Goal: Information Seeking & Learning: Learn about a topic

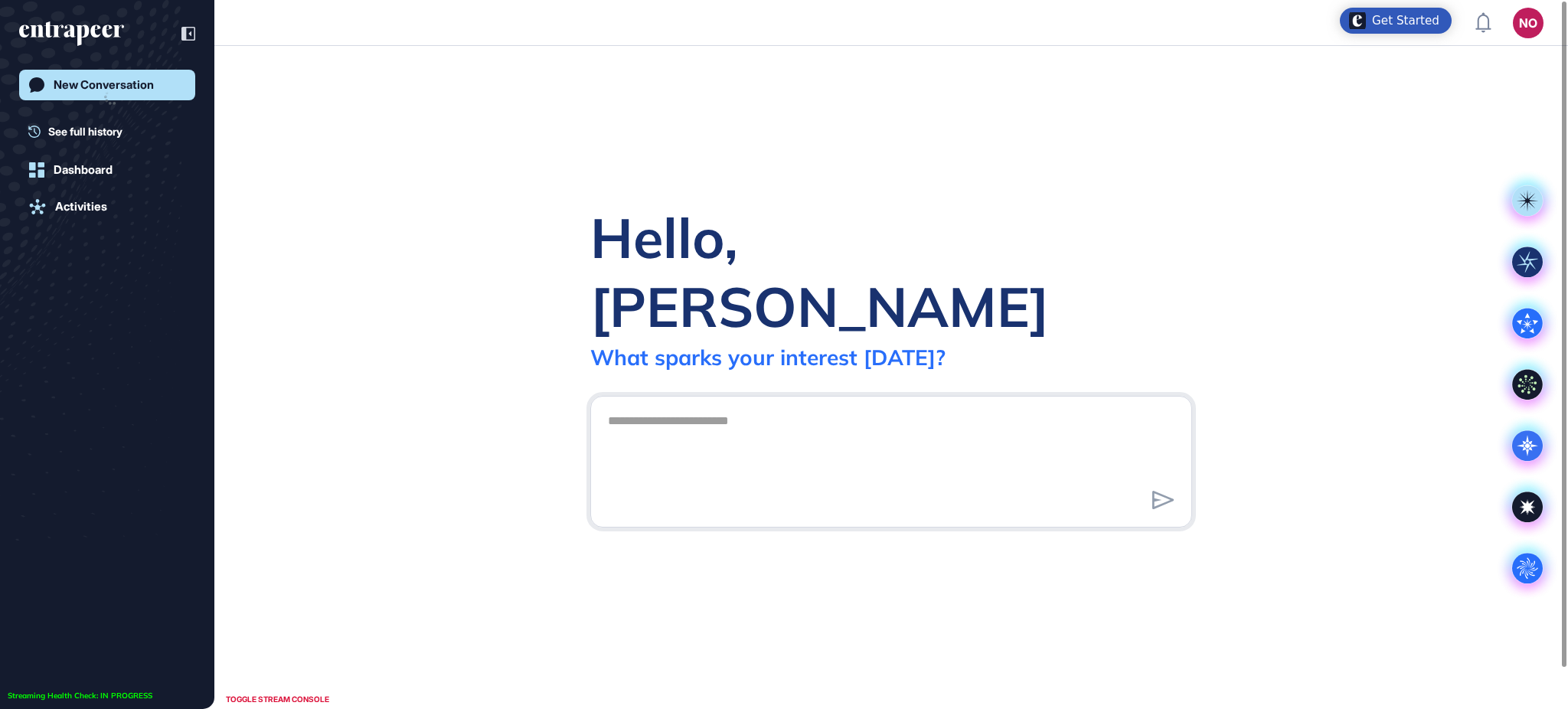
scroll to position [1, 1]
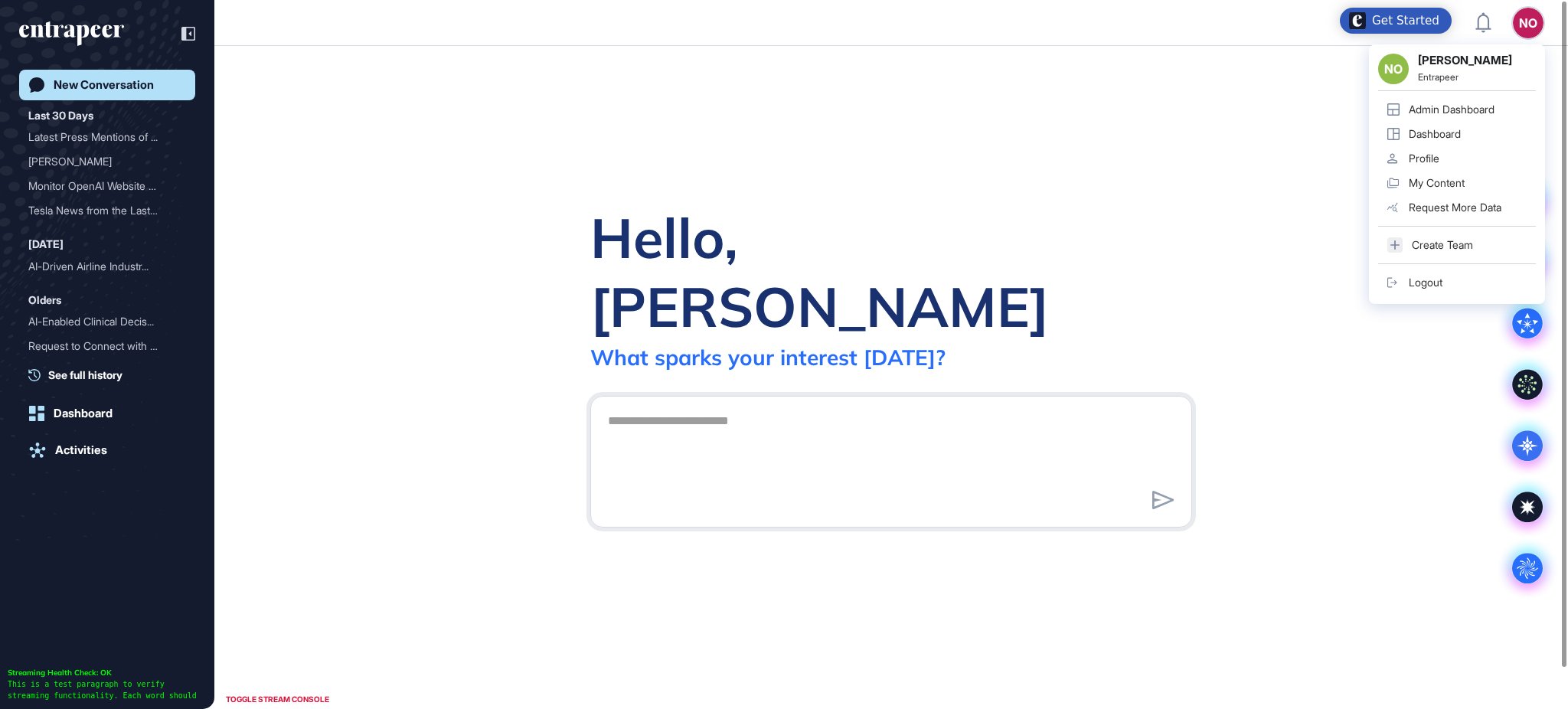
click at [1478, 103] on div "Admin Dashboard" at bounding box center [1452, 109] width 86 height 13
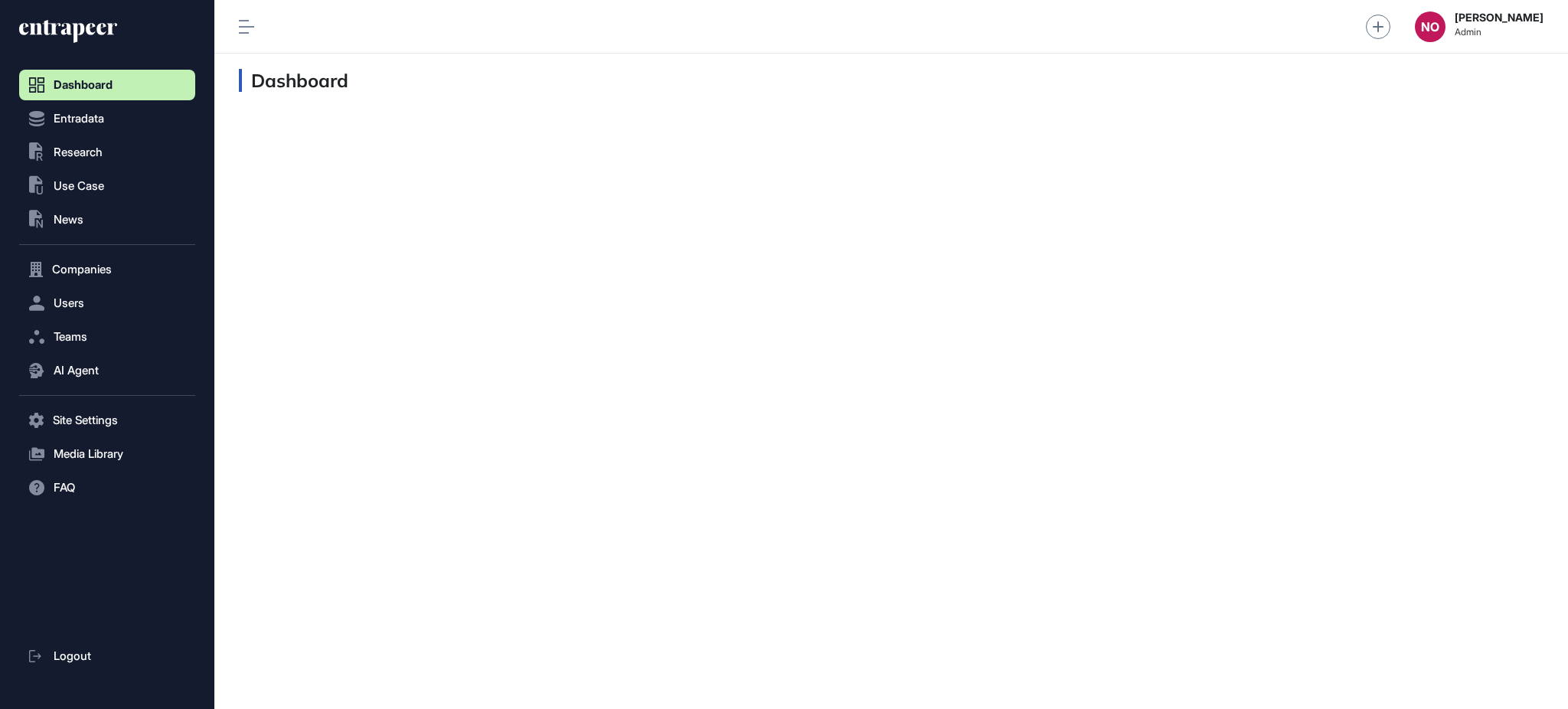
scroll to position [1, 1]
click at [99, 157] on span "Research" at bounding box center [78, 152] width 49 height 13
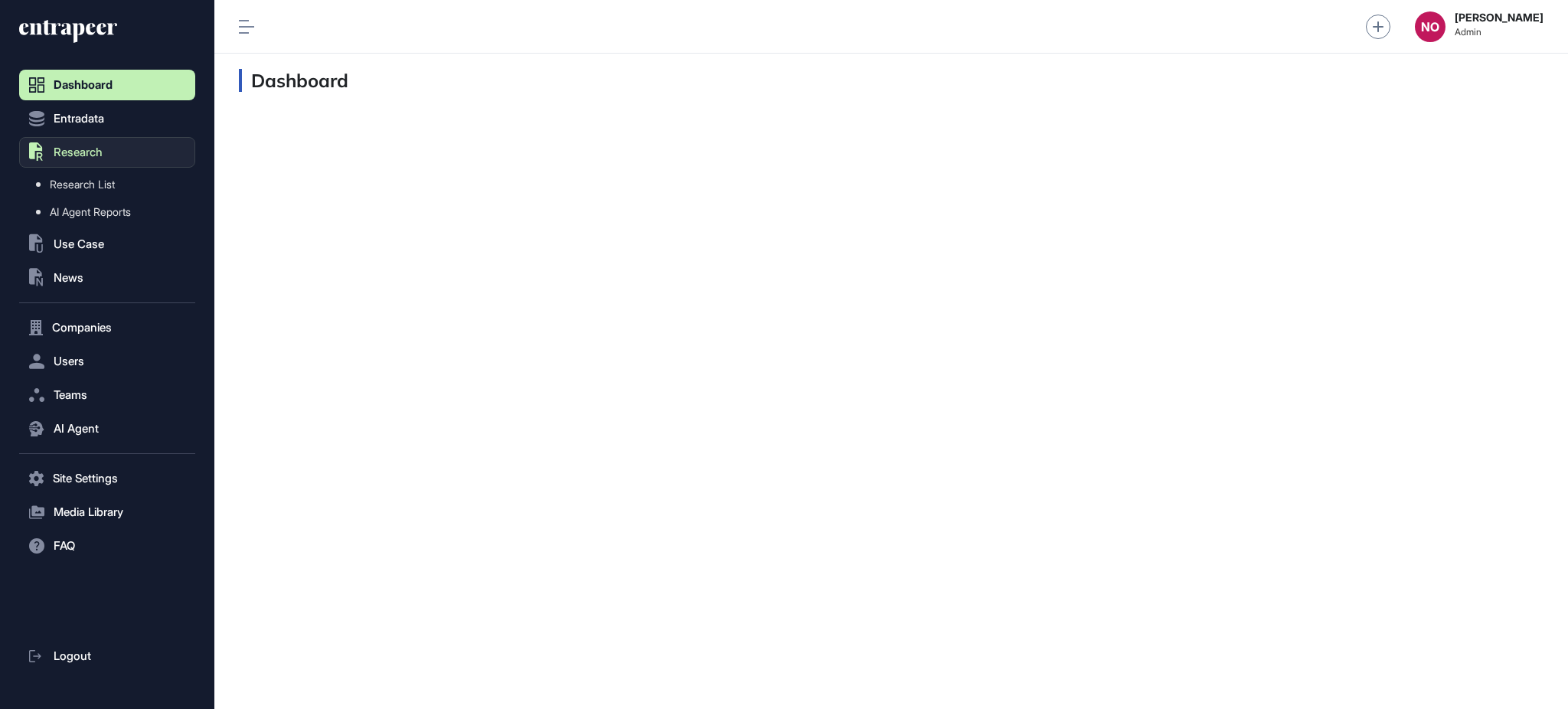
click at [92, 183] on span "Research List" at bounding box center [82, 184] width 65 height 13
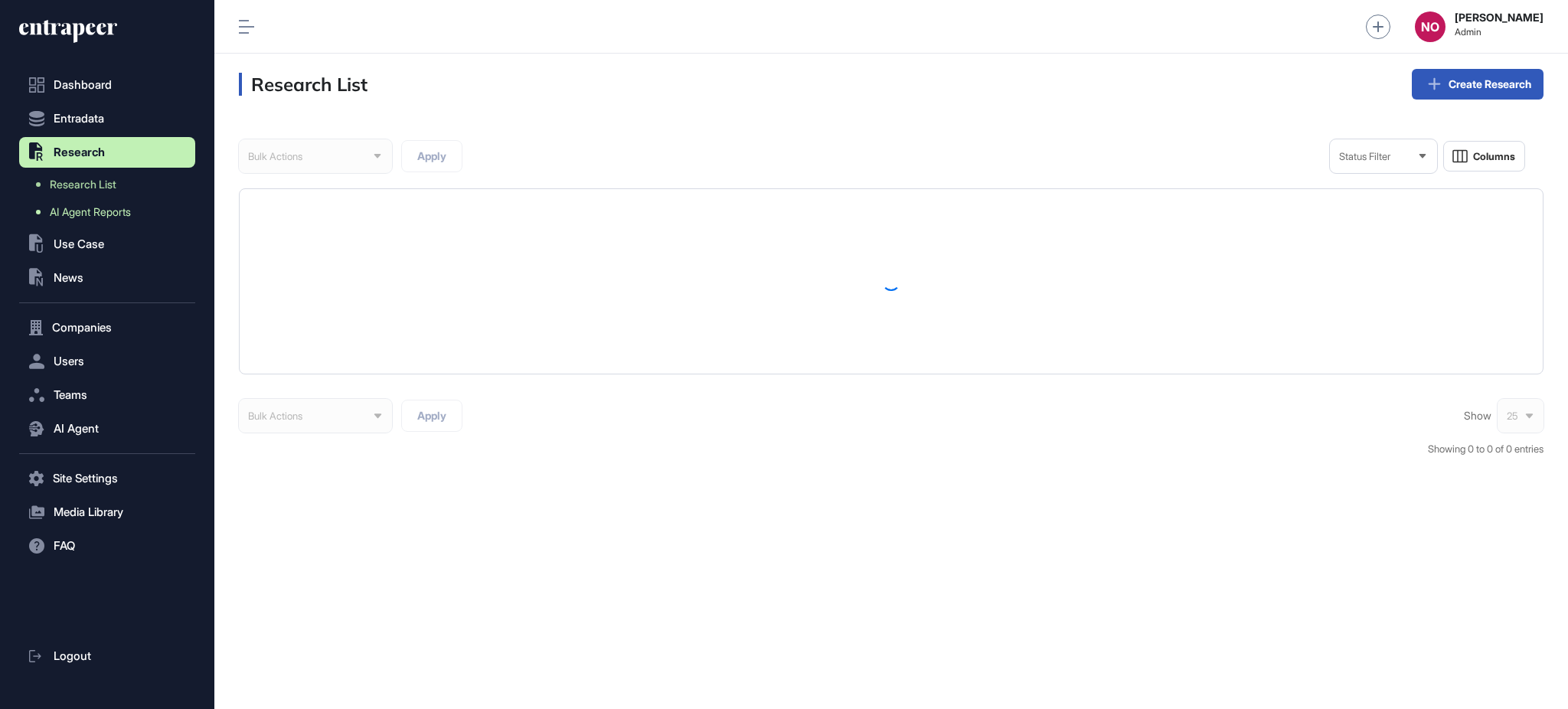
click at [95, 212] on span "AI Agent Reports" at bounding box center [90, 212] width 81 height 13
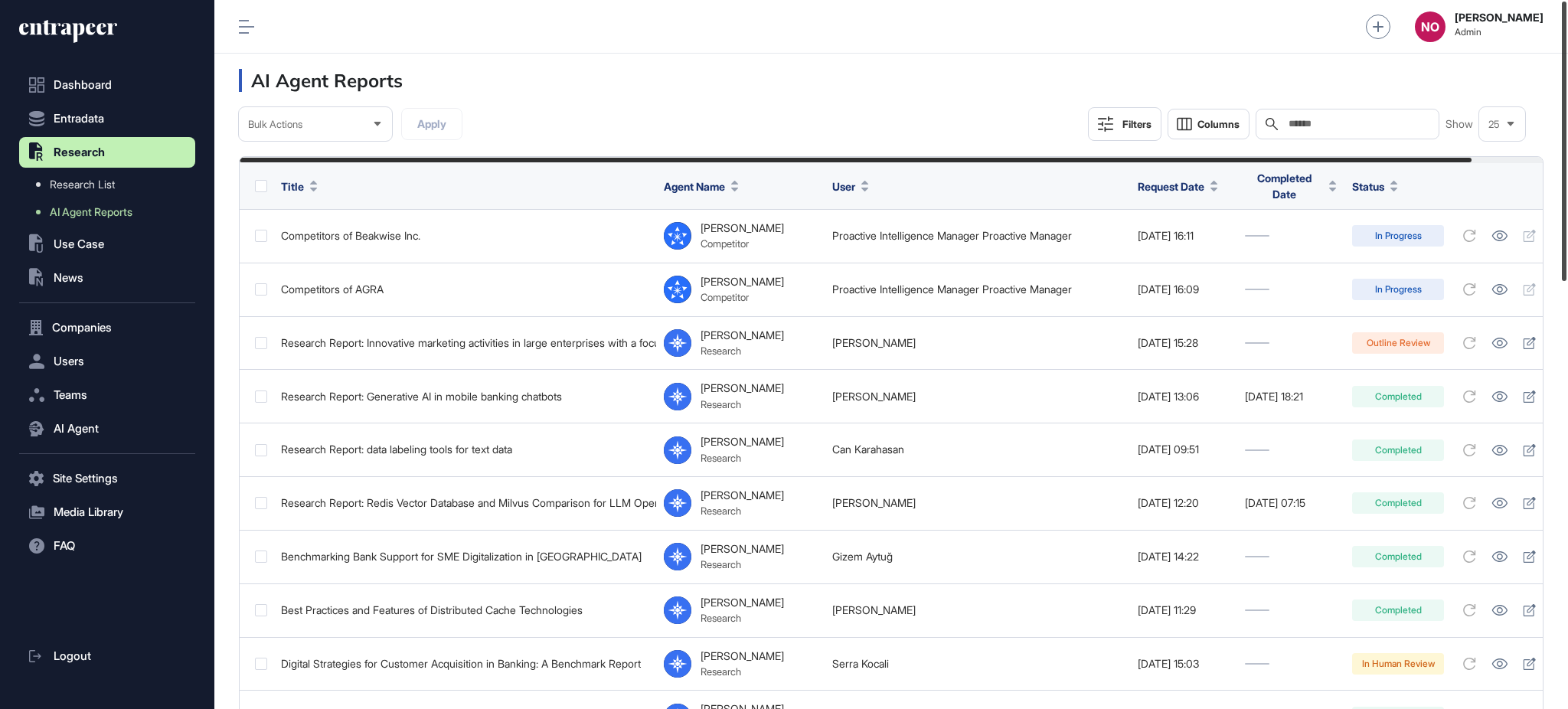
drag, startPoint x: 1566, startPoint y: 262, endPoint x: 1566, endPoint y: 231, distance: 31.0
click at [1566, 231] on div at bounding box center [1564, 141] width 5 height 279
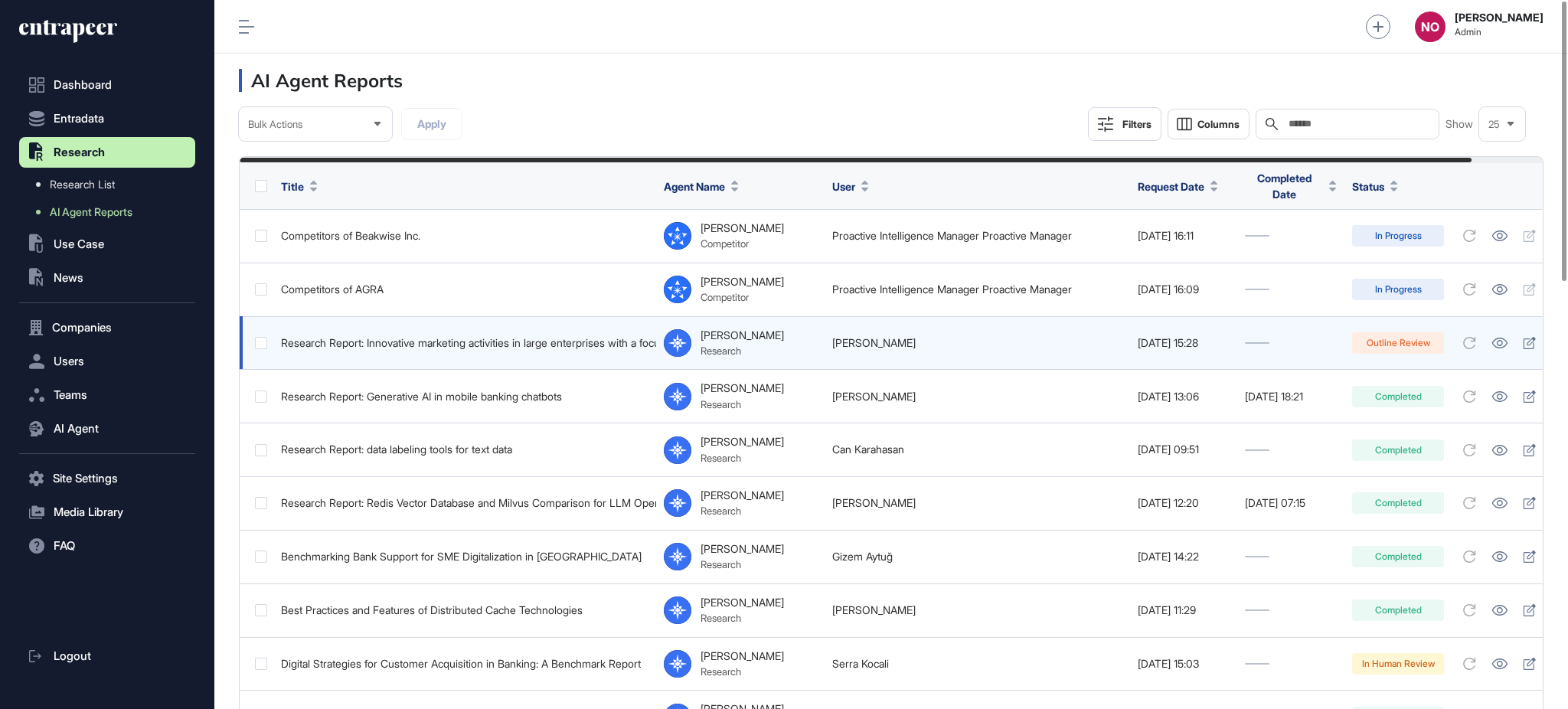
click at [877, 336] on link "Berkan Yıldız" at bounding box center [874, 341] width 84 height 13
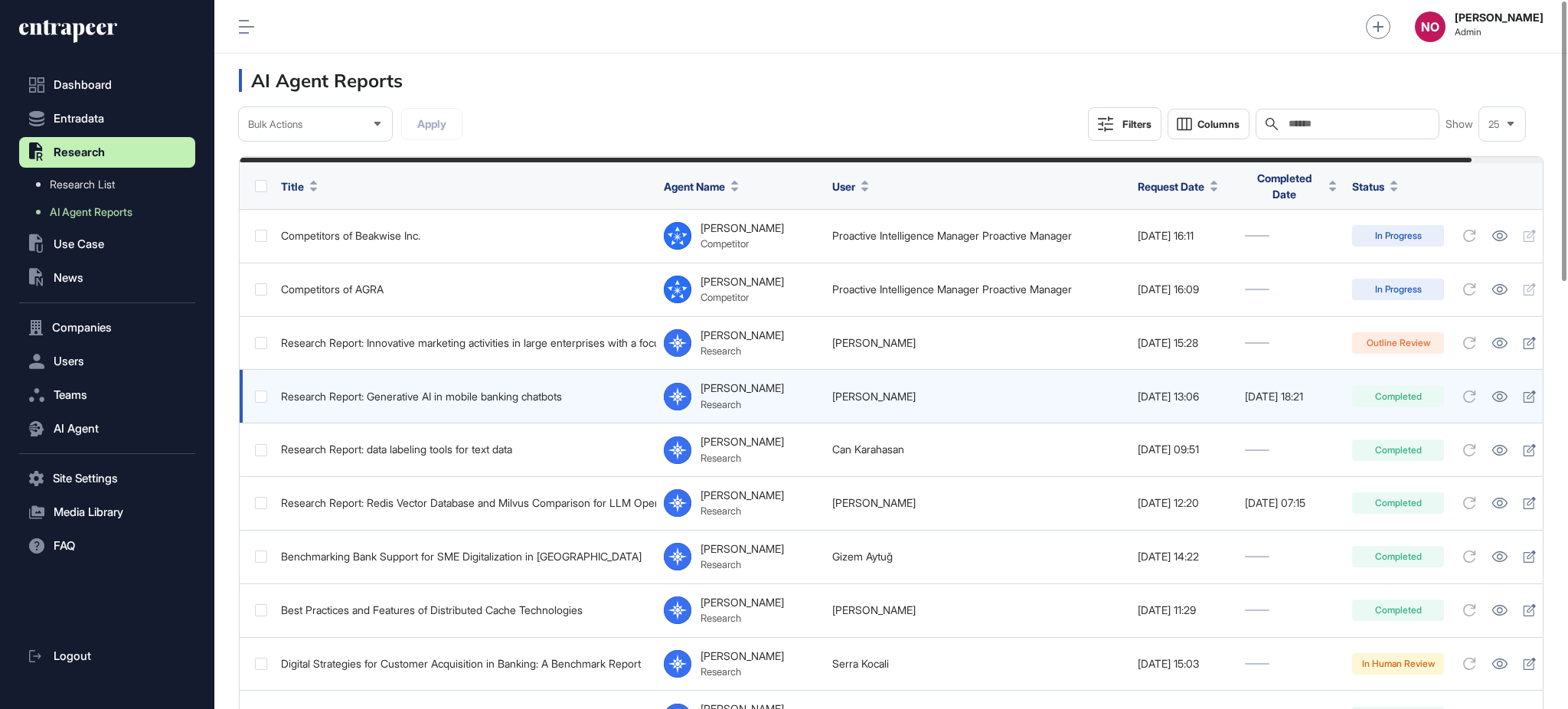
click at [842, 390] on link "Buket Bilgic" at bounding box center [874, 395] width 84 height 13
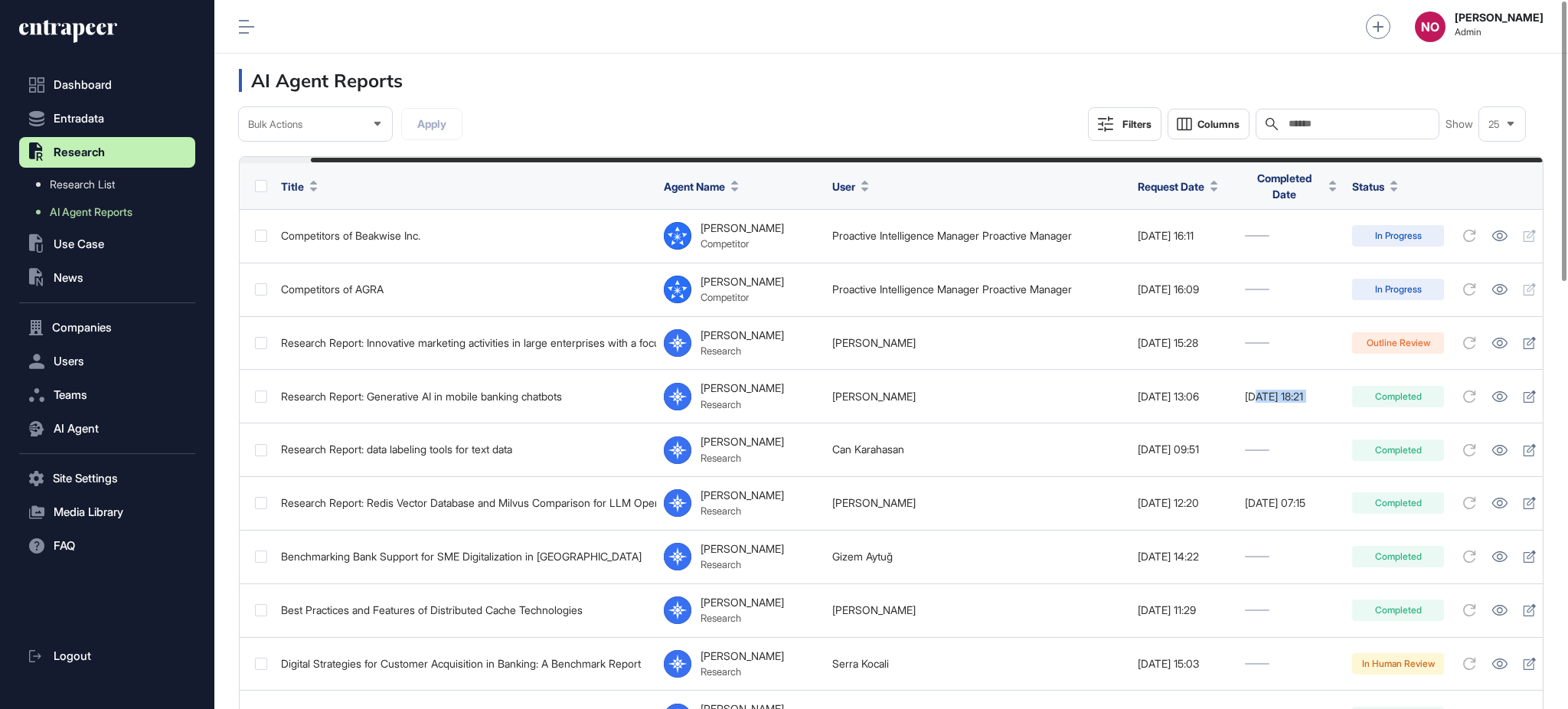
scroll to position [0, 75]
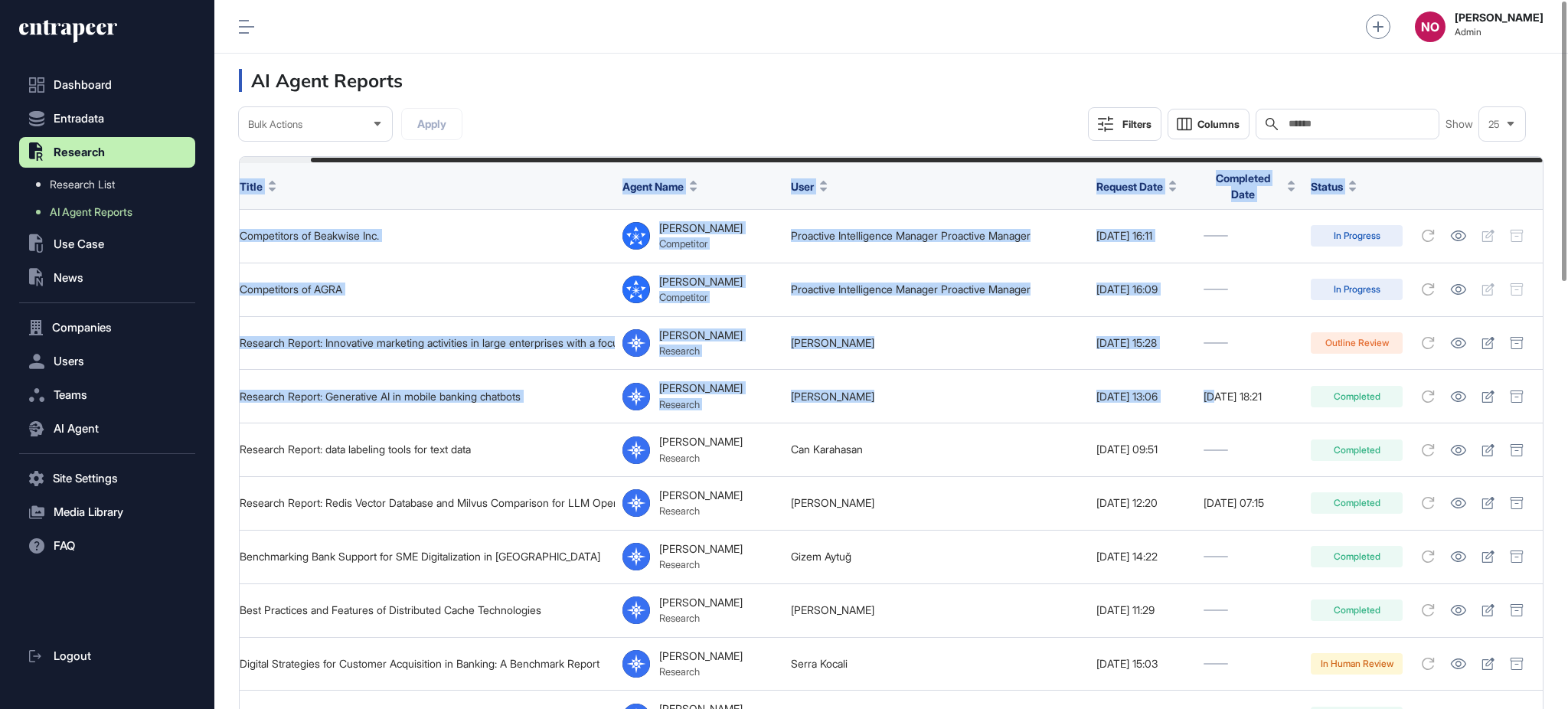
drag, startPoint x: 1288, startPoint y: 383, endPoint x: 1566, endPoint y: 400, distance: 278.5
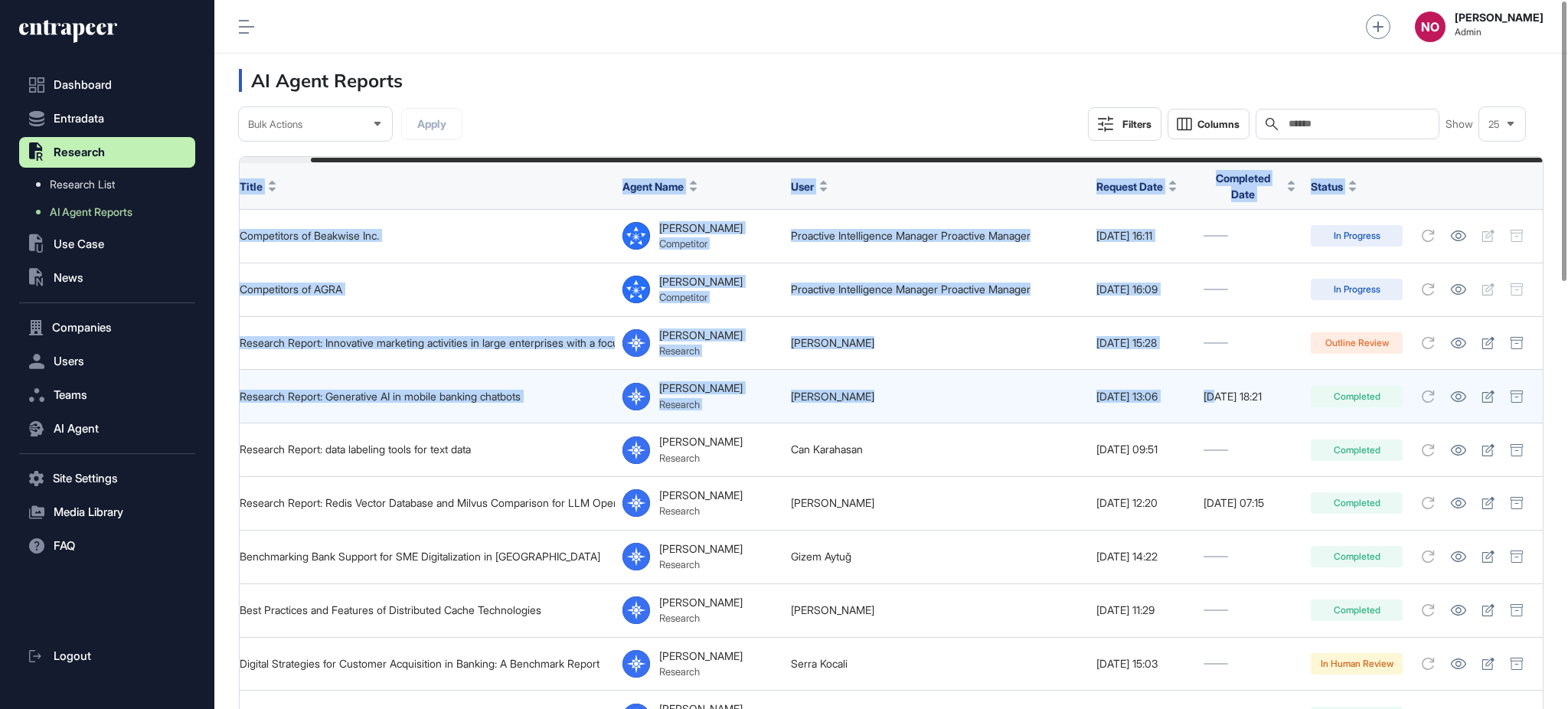
click at [790, 395] on link "Buket Bilgic" at bounding box center [832, 395] width 84 height 13
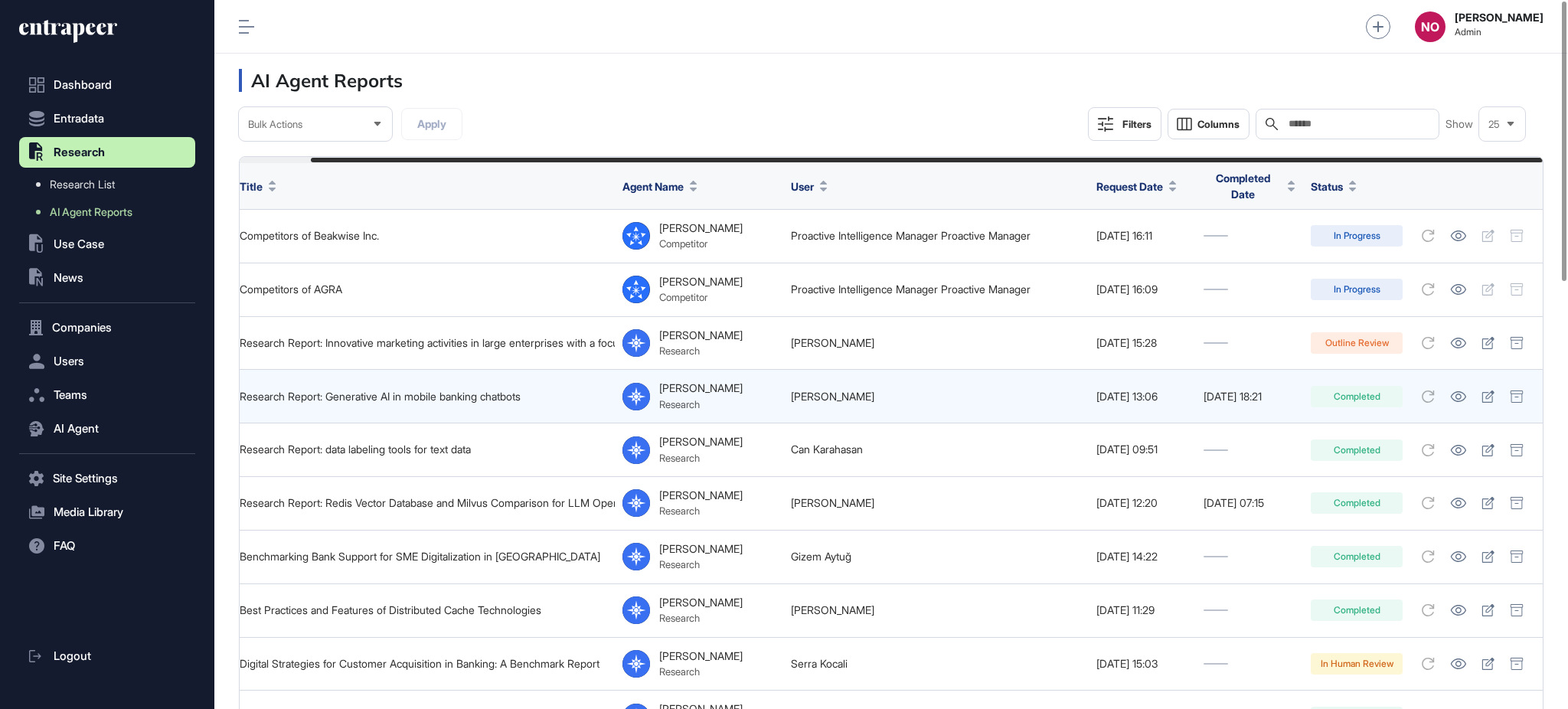
click at [892, 398] on td "Buket Bilgic" at bounding box center [936, 396] width 305 height 54
click at [1487, 390] on icon at bounding box center [1488, 396] width 13 height 13
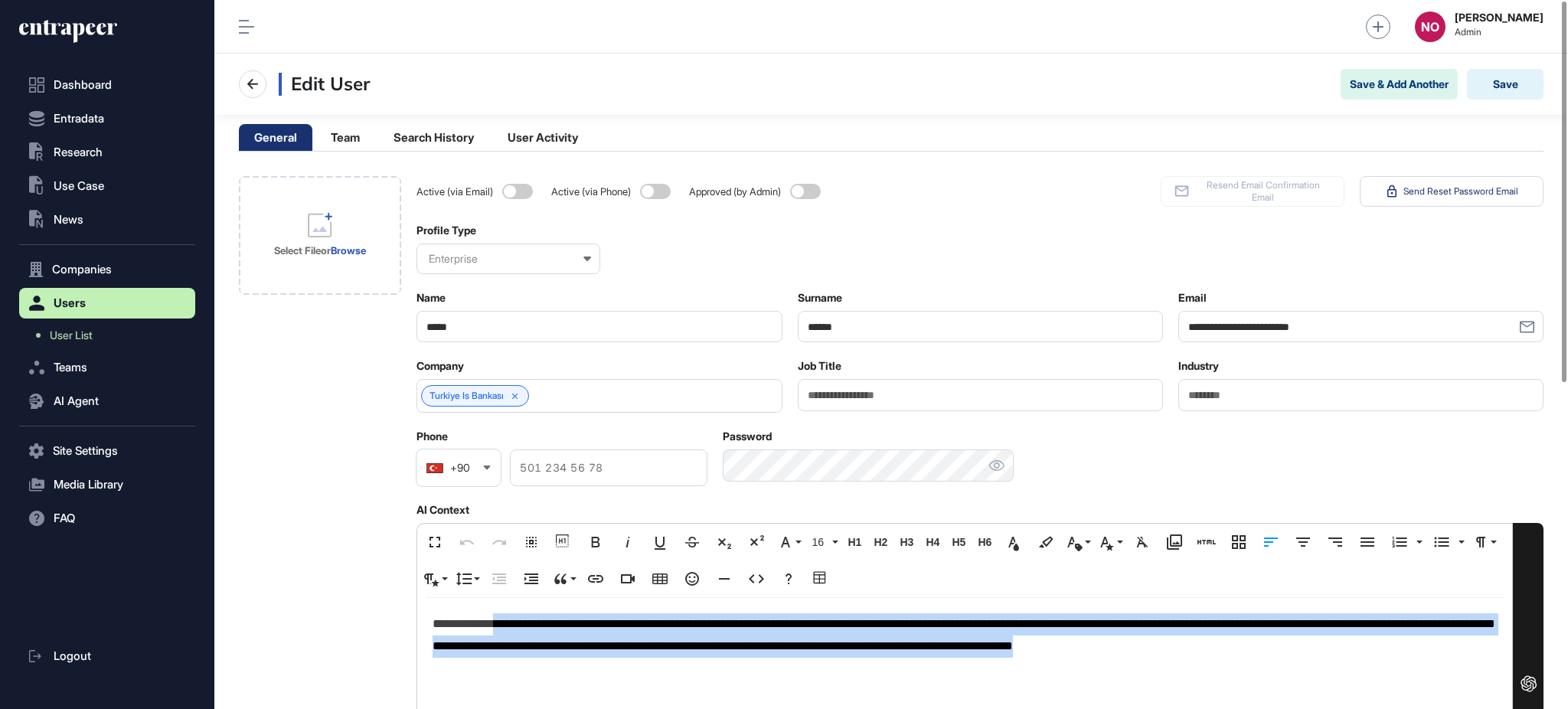
drag, startPoint x: 1428, startPoint y: 644, endPoint x: 503, endPoint y: 630, distance: 925.1
click at [503, 630] on p "**********" at bounding box center [964, 635] width 1064 height 45
copy p "**********"
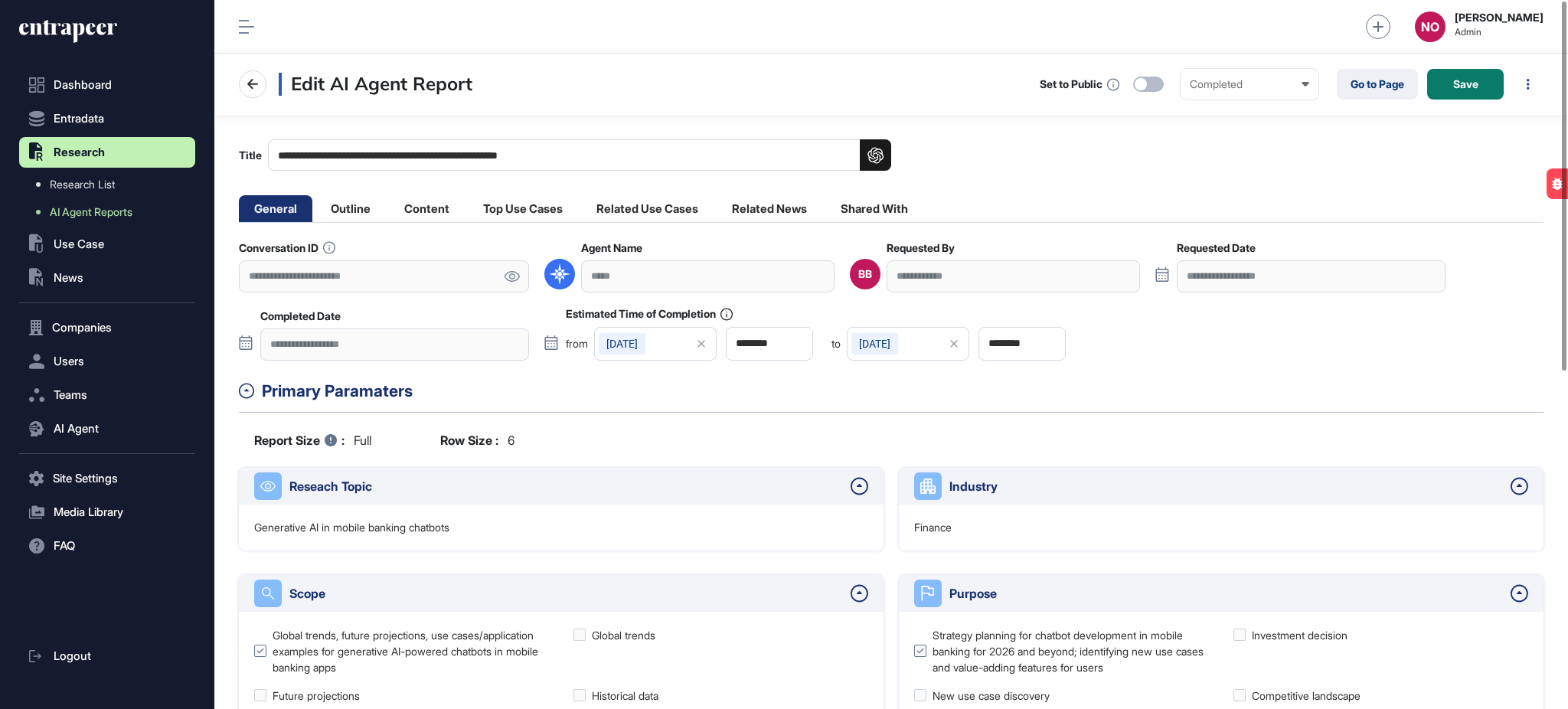
click at [516, 278] on icon at bounding box center [511, 276] width 16 height 11
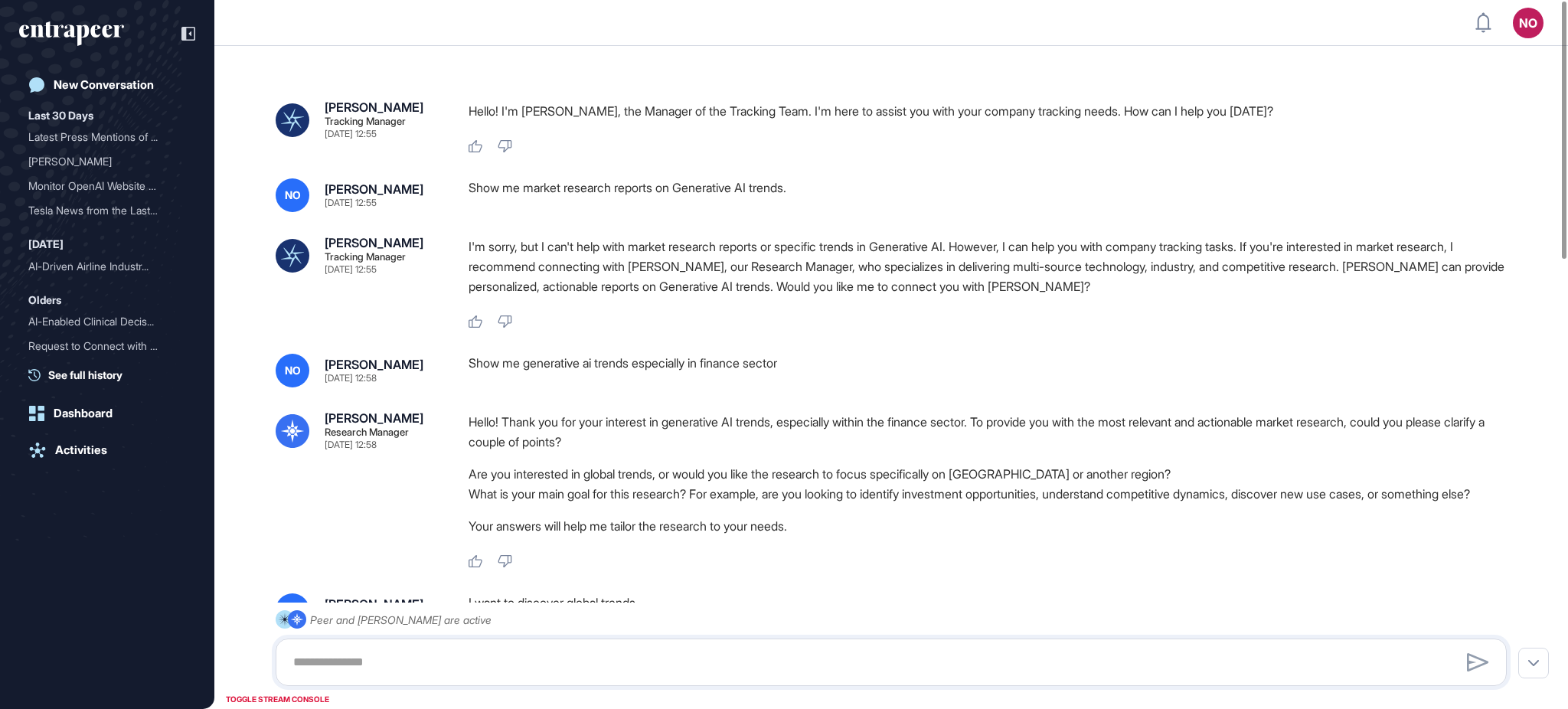
click at [558, 190] on div "Show me market research reports on Generative AI trends." at bounding box center [993, 195] width 1050 height 34
copy div "Show me market research reports on Generative AI trends."
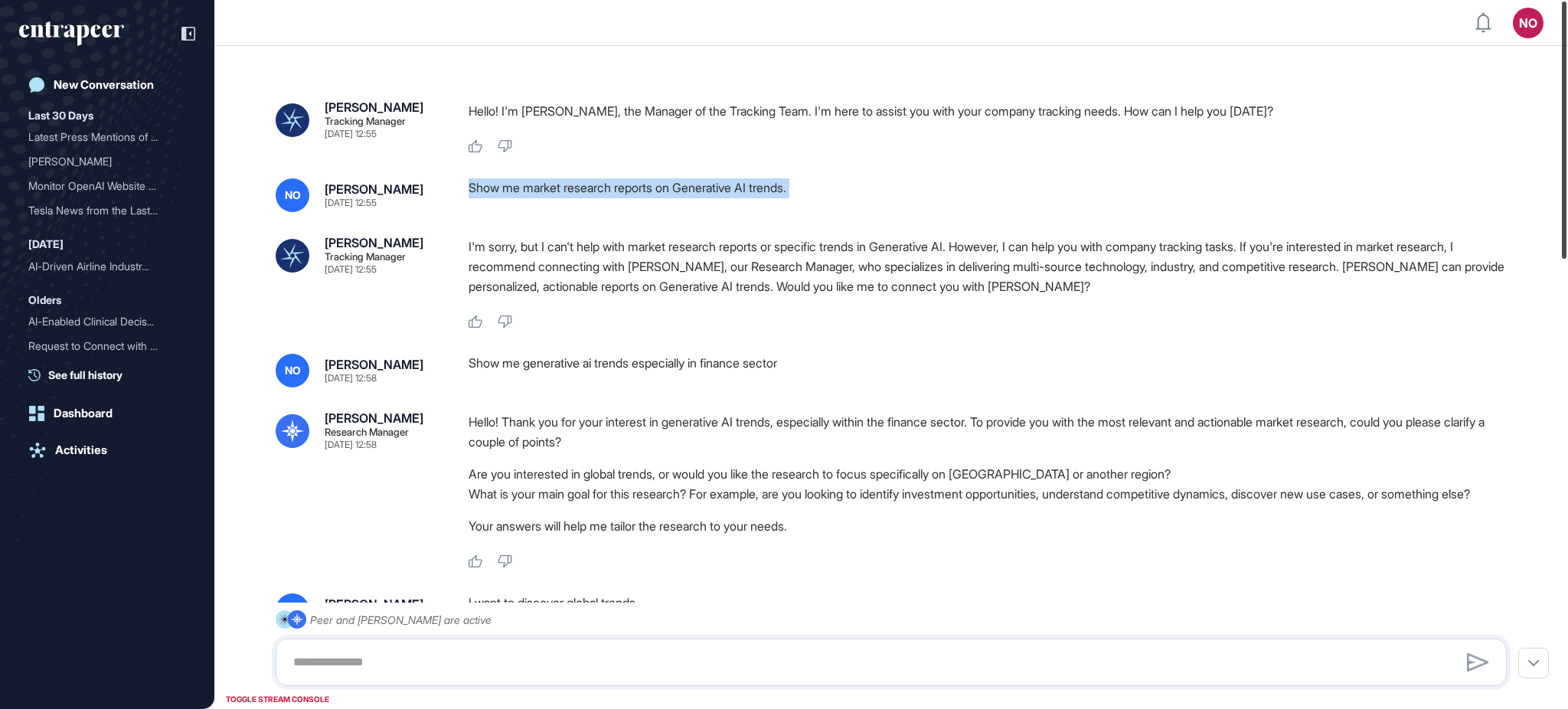
drag, startPoint x: 1566, startPoint y: 342, endPoint x: 1565, endPoint y: 109, distance: 233.0
click at [1565, 109] on div at bounding box center [1564, 131] width 5 height 257
copy div "Show me market research reports on Generative AI trends."
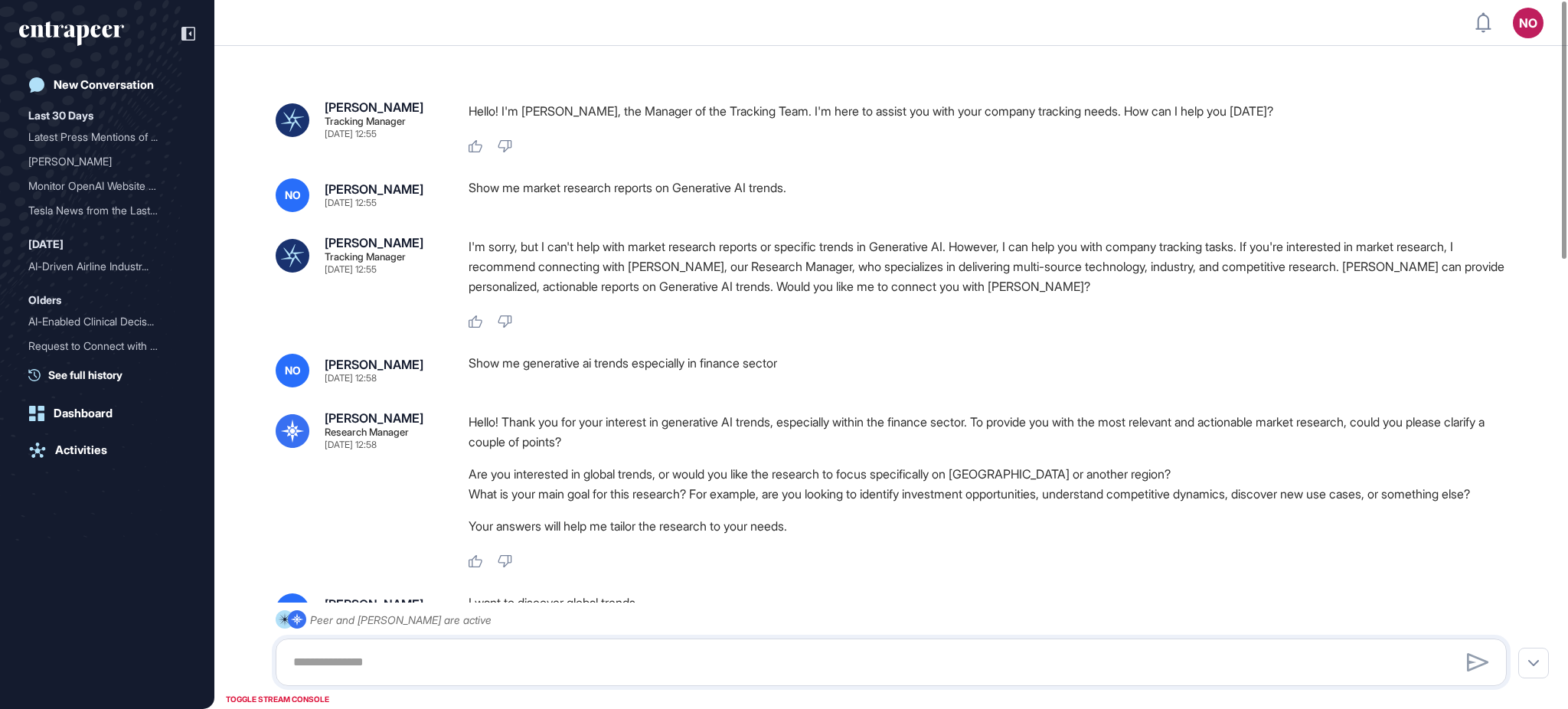
click at [537, 367] on div "Show me generative ai trends especially in finance sector" at bounding box center [993, 370] width 1050 height 34
copy div "Show me generative ai trends especially in finance sector"
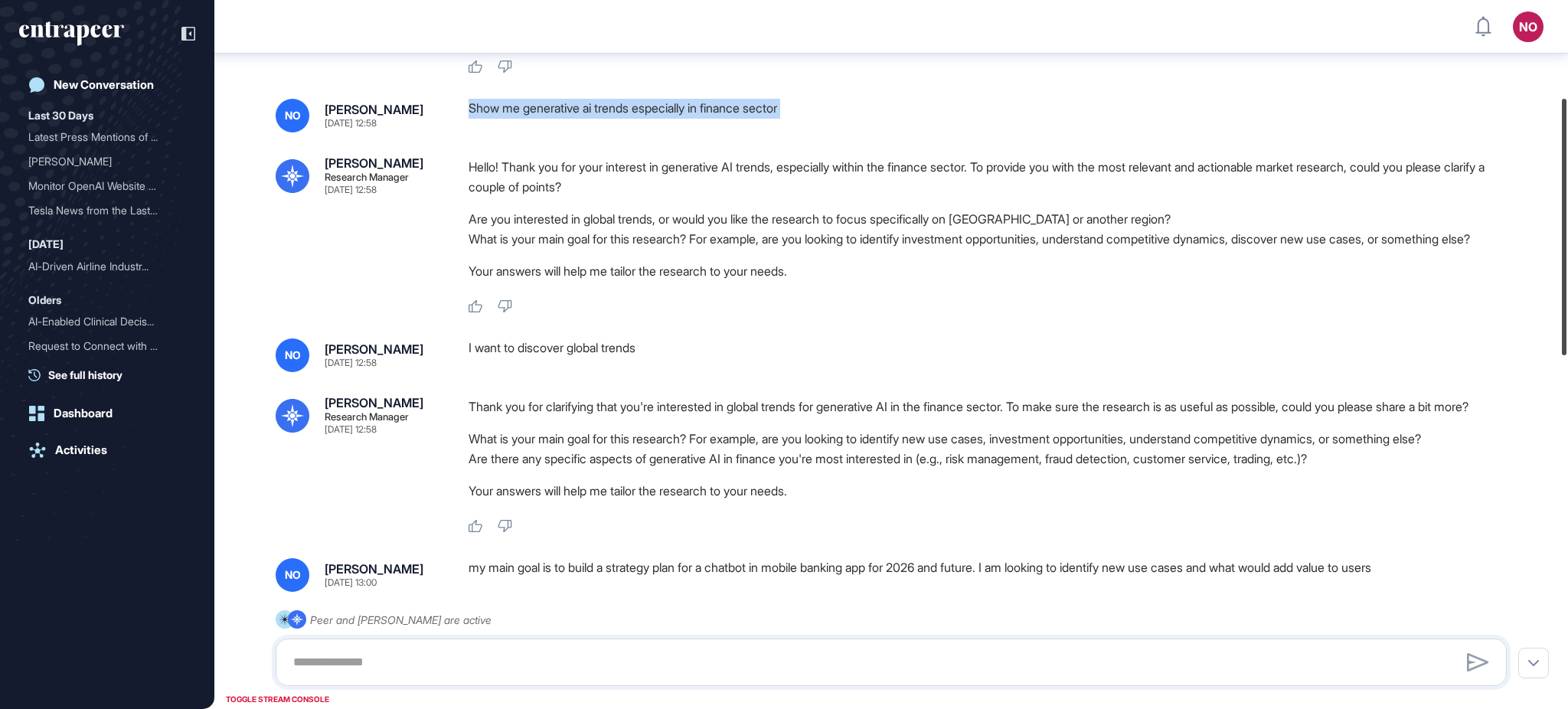
scroll to position [271, 0]
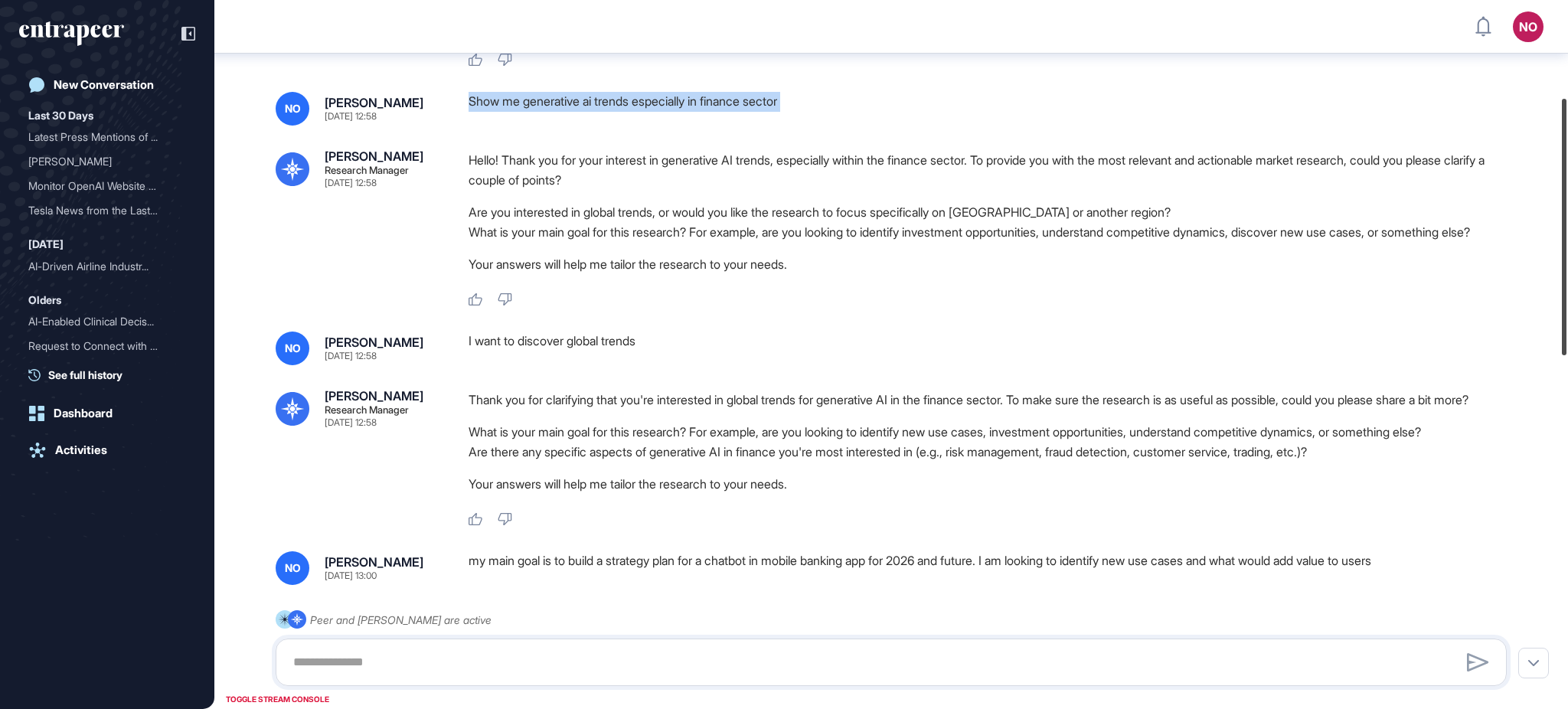
drag, startPoint x: 1566, startPoint y: 216, endPoint x: 1538, endPoint y: 324, distance: 111.6
click at [1566, 313] on div at bounding box center [1564, 226] width 5 height 256
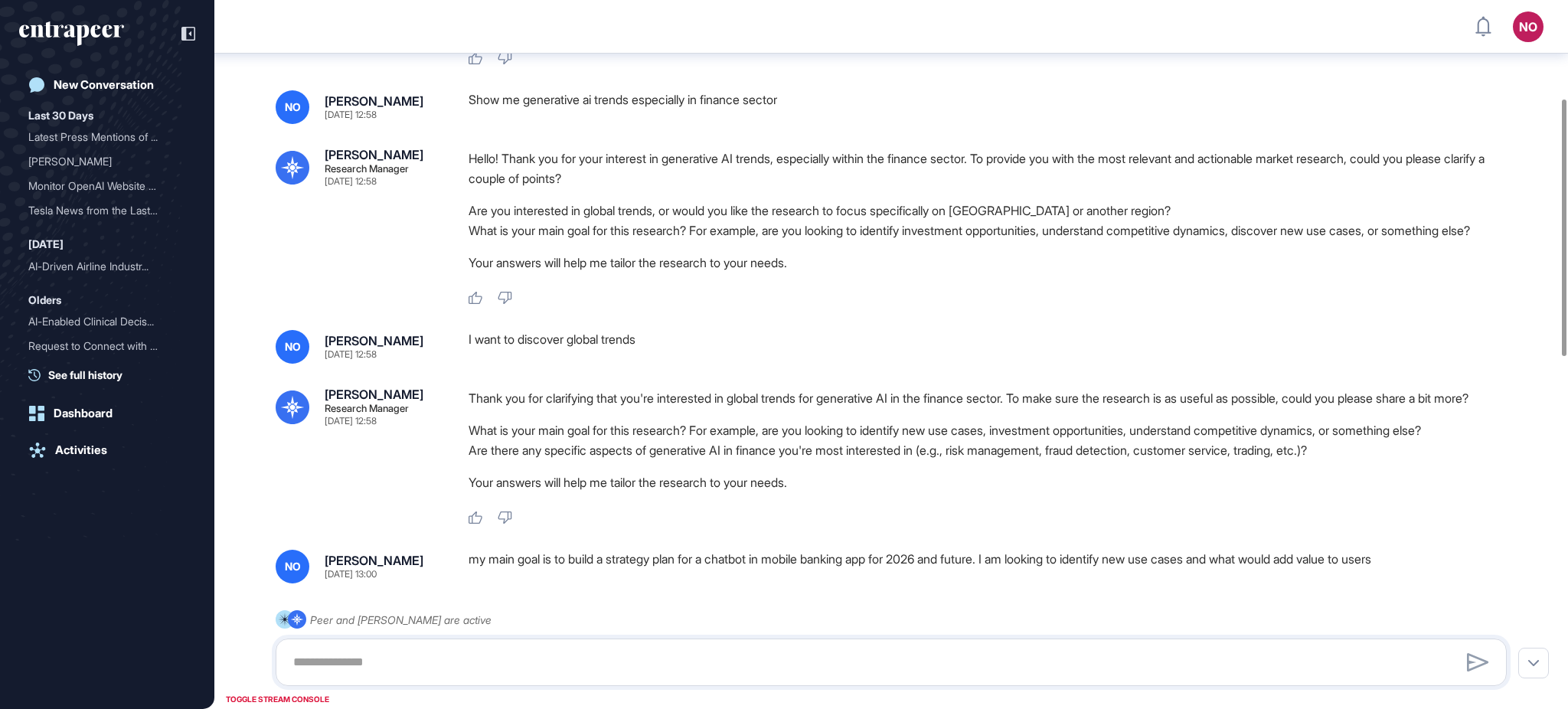
click at [570, 362] on div "I want to discover global trends" at bounding box center [993, 346] width 1050 height 34
copy div "I want to discover global trends"
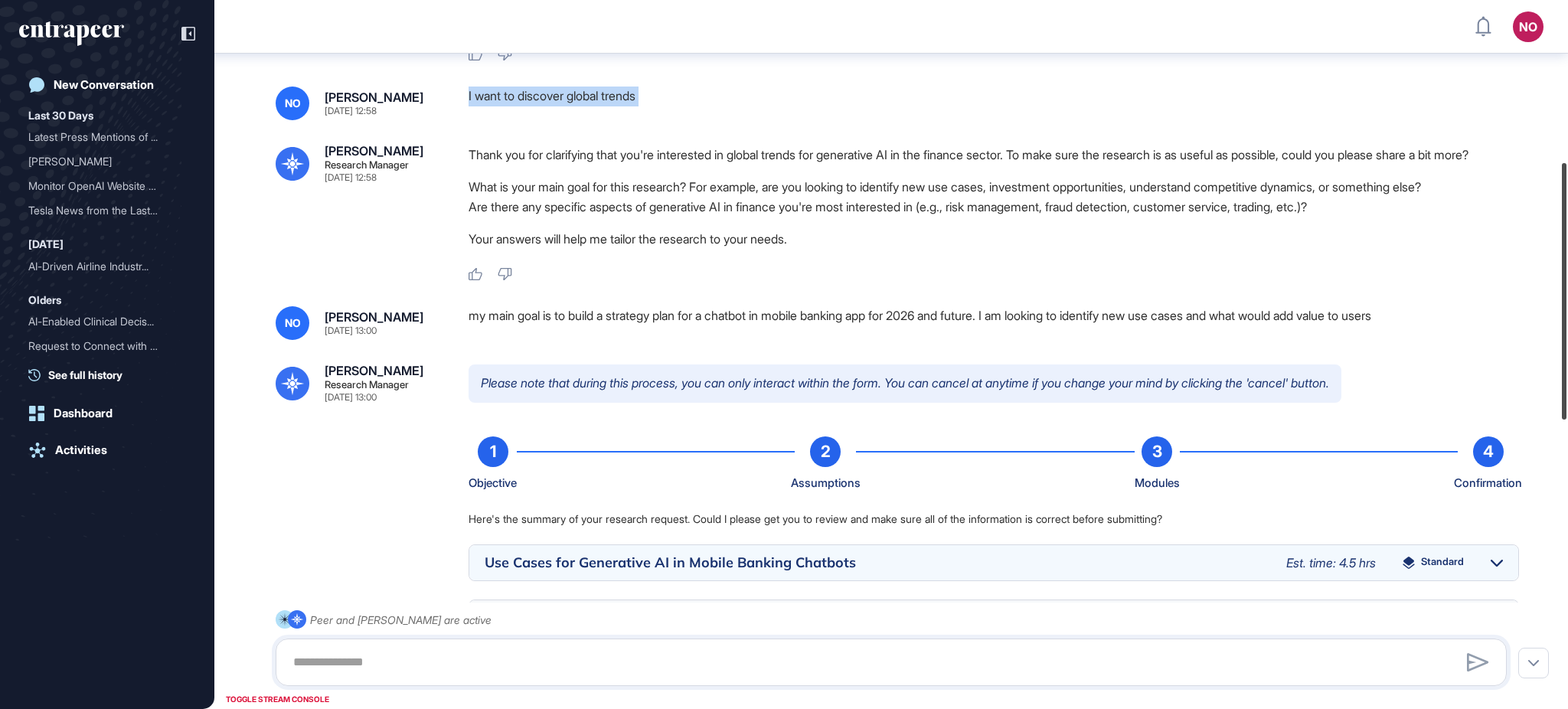
scroll to position [567, 0]
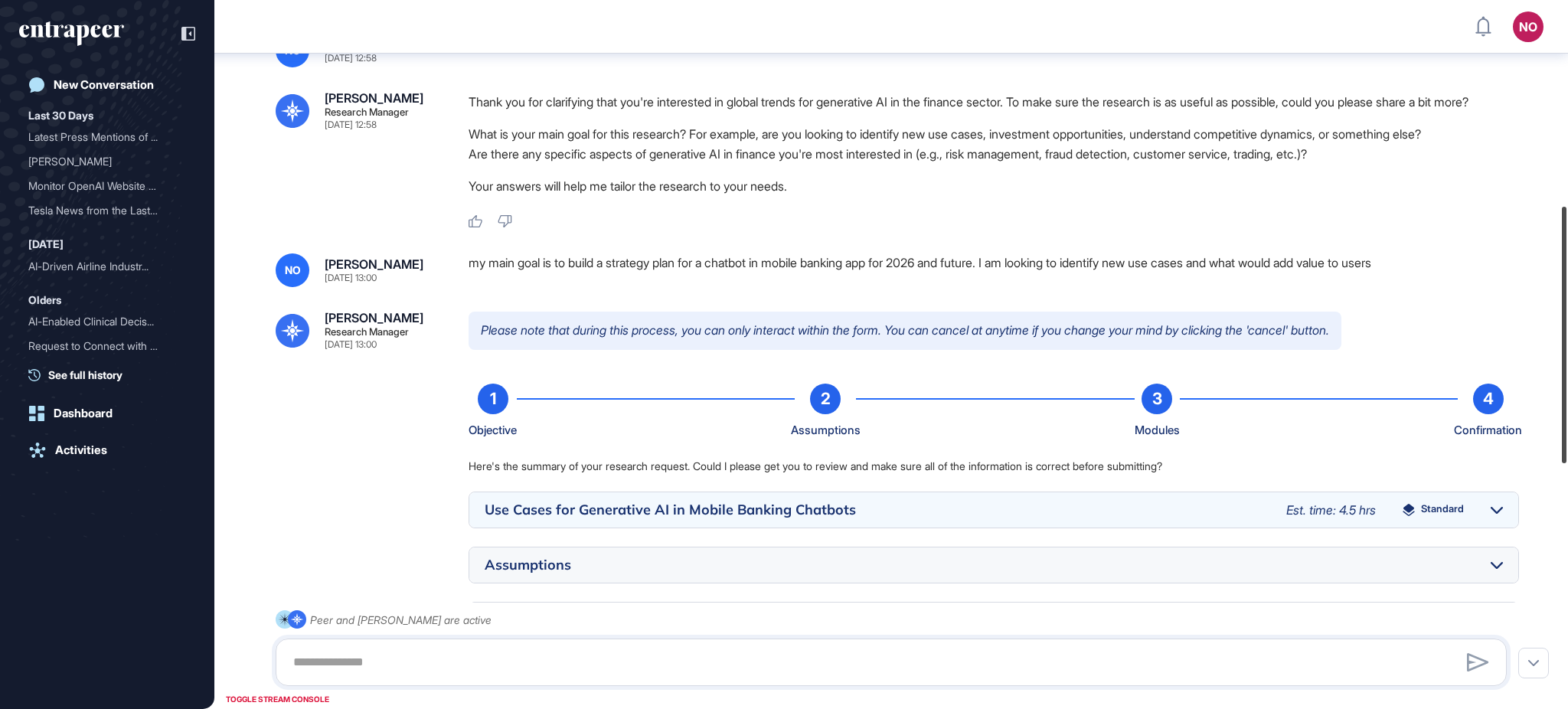
drag, startPoint x: 1566, startPoint y: 273, endPoint x: 1566, endPoint y: 379, distance: 106.0
click at [1566, 379] on div at bounding box center [1564, 335] width 5 height 256
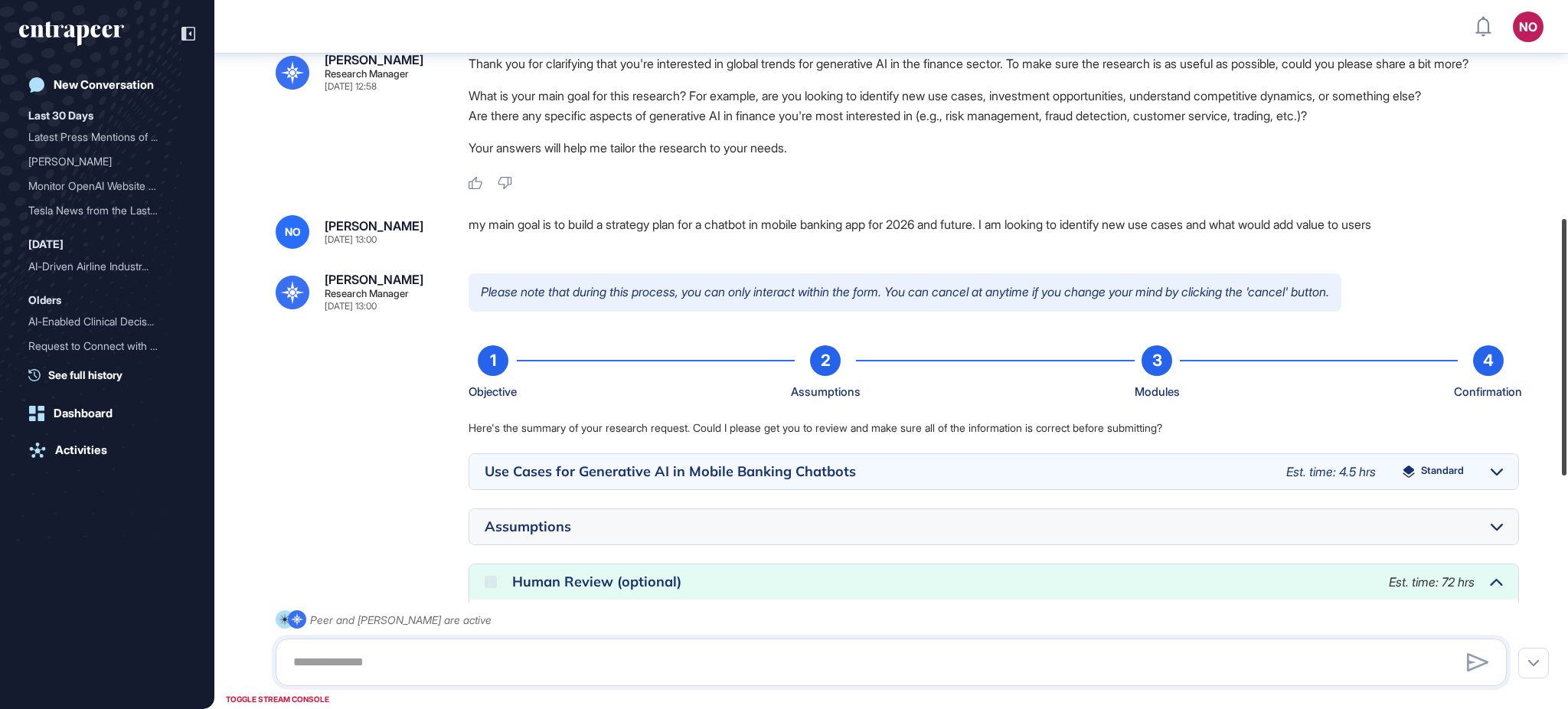
scroll to position [613, 0]
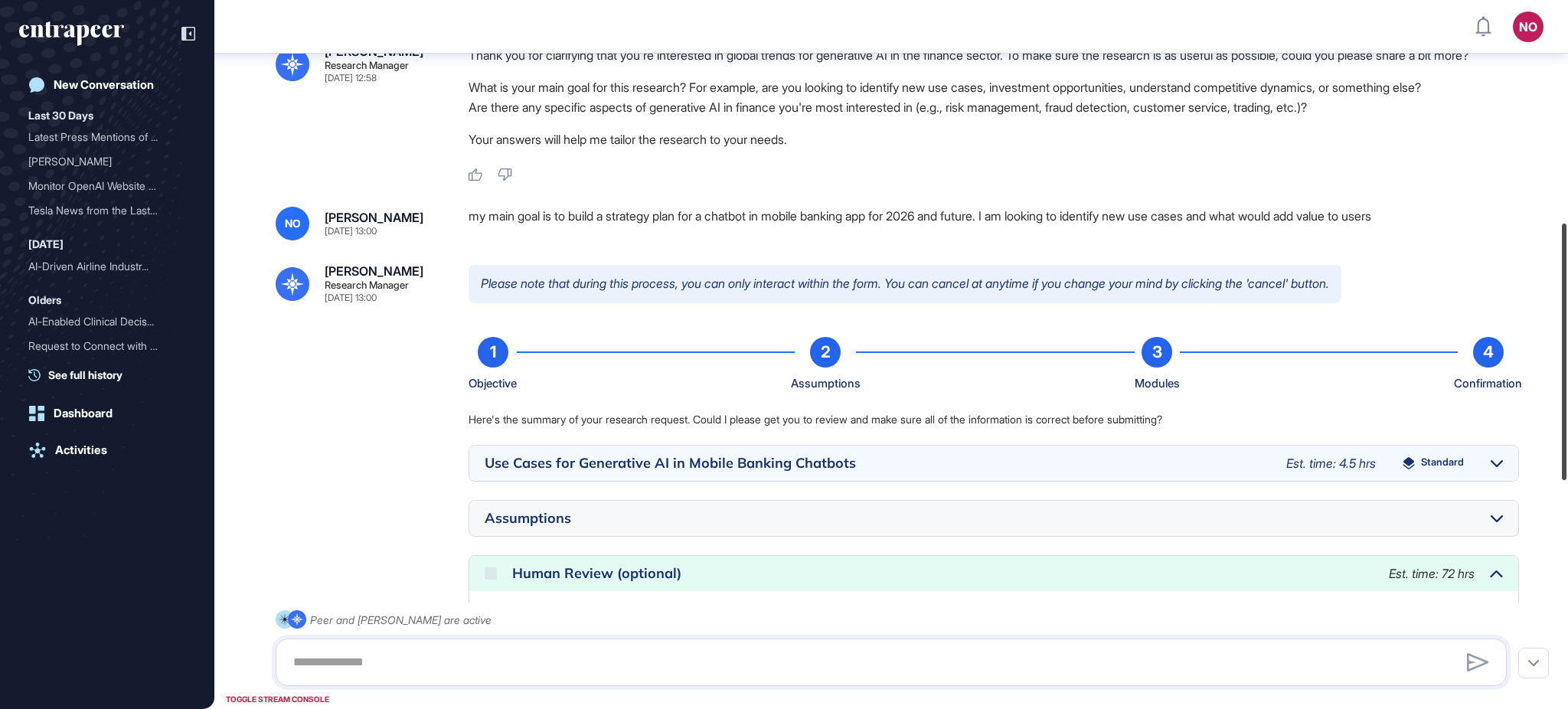
drag, startPoint x: 1566, startPoint y: 252, endPoint x: 1566, endPoint y: 268, distance: 16.0
click at [1566, 268] on div at bounding box center [1564, 351] width 5 height 256
click at [798, 240] on div "my main goal is to build a strategy plan for a chatbot in mobile banking app fo…" at bounding box center [993, 223] width 1050 height 34
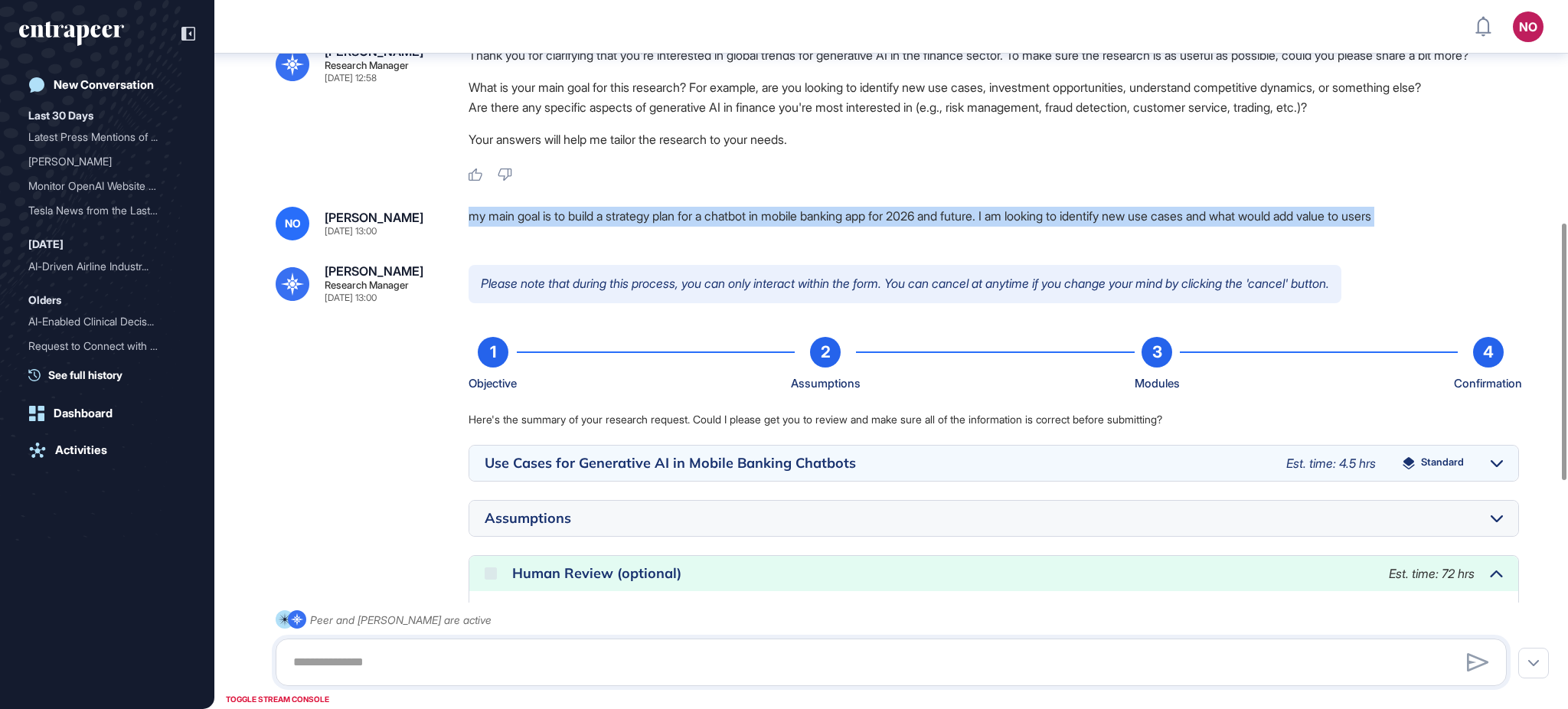
click at [798, 240] on div "my main goal is to build a strategy plan for a chatbot in mobile banking app fo…" at bounding box center [993, 223] width 1050 height 34
copy div "my main goal is to build a strategy plan for a chatbot in mobile banking app fo…"
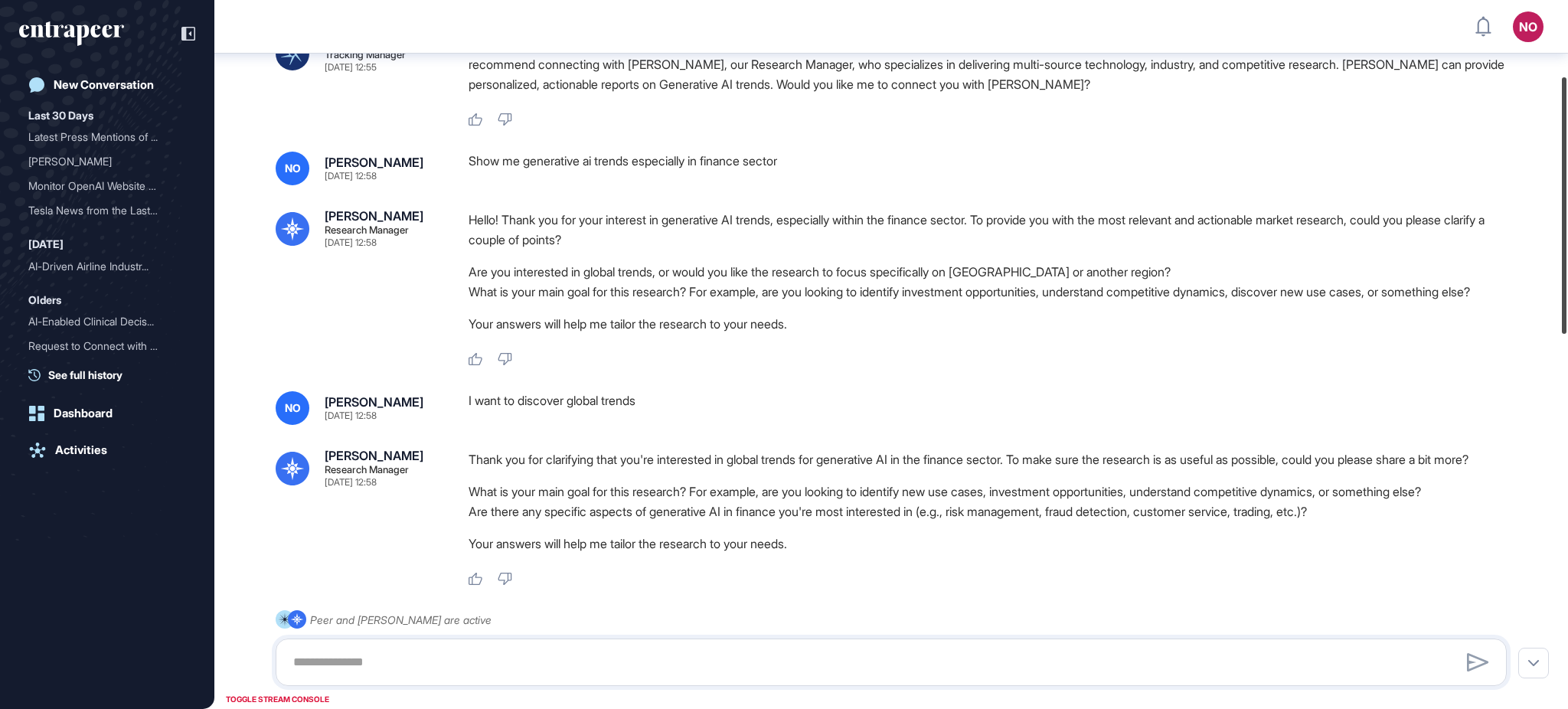
scroll to position [203, 0]
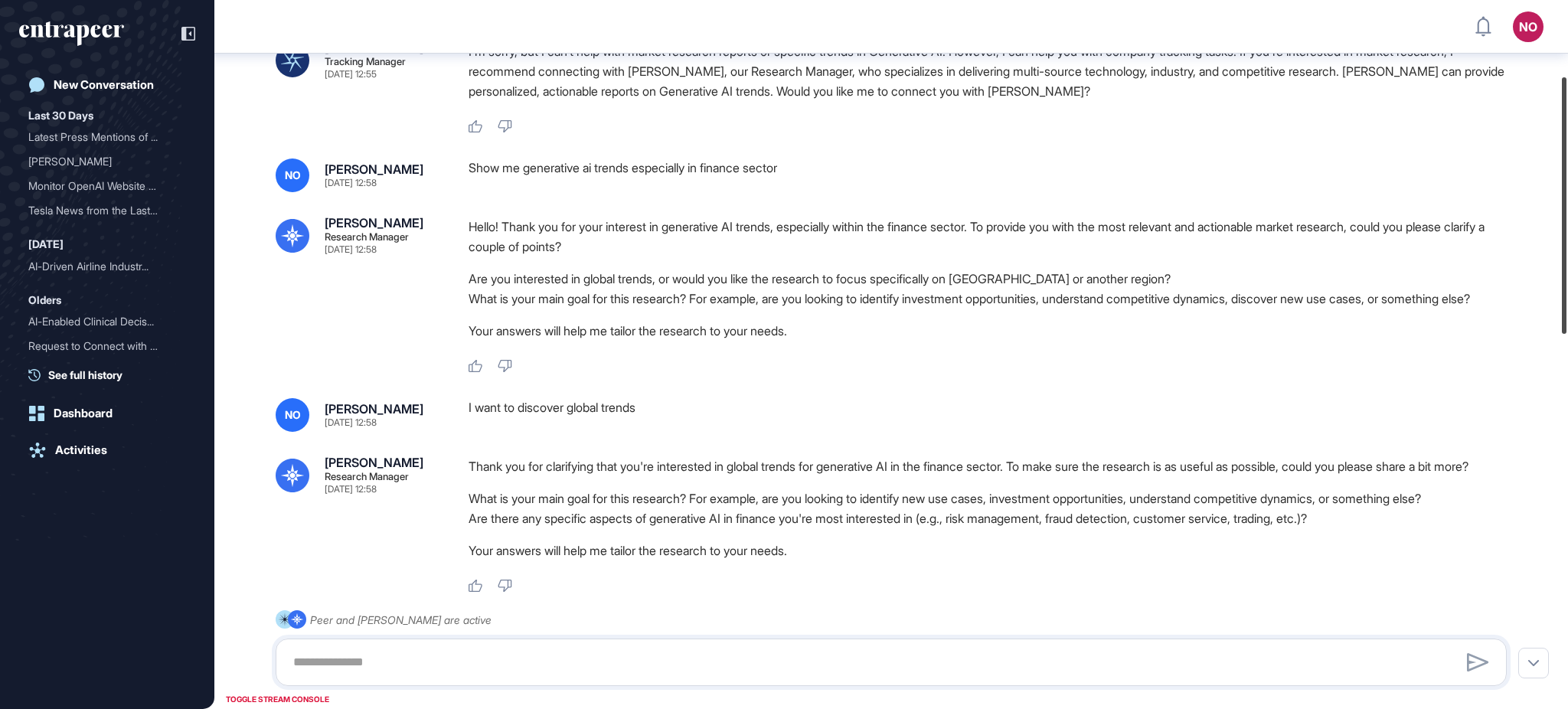
drag, startPoint x: 1566, startPoint y: 417, endPoint x: 1566, endPoint y: 268, distance: 149.0
click at [1566, 268] on div at bounding box center [1564, 205] width 5 height 256
drag, startPoint x: 846, startPoint y: 177, endPoint x: 450, endPoint y: 183, distance: 396.0
click at [450, 183] on div "NO [PERSON_NAME] [DATE] 12:58 Show me generative ai trends especially in financ…" at bounding box center [891, 175] width 1231 height 34
copy div "Show me generative ai trends especially in finance sector"
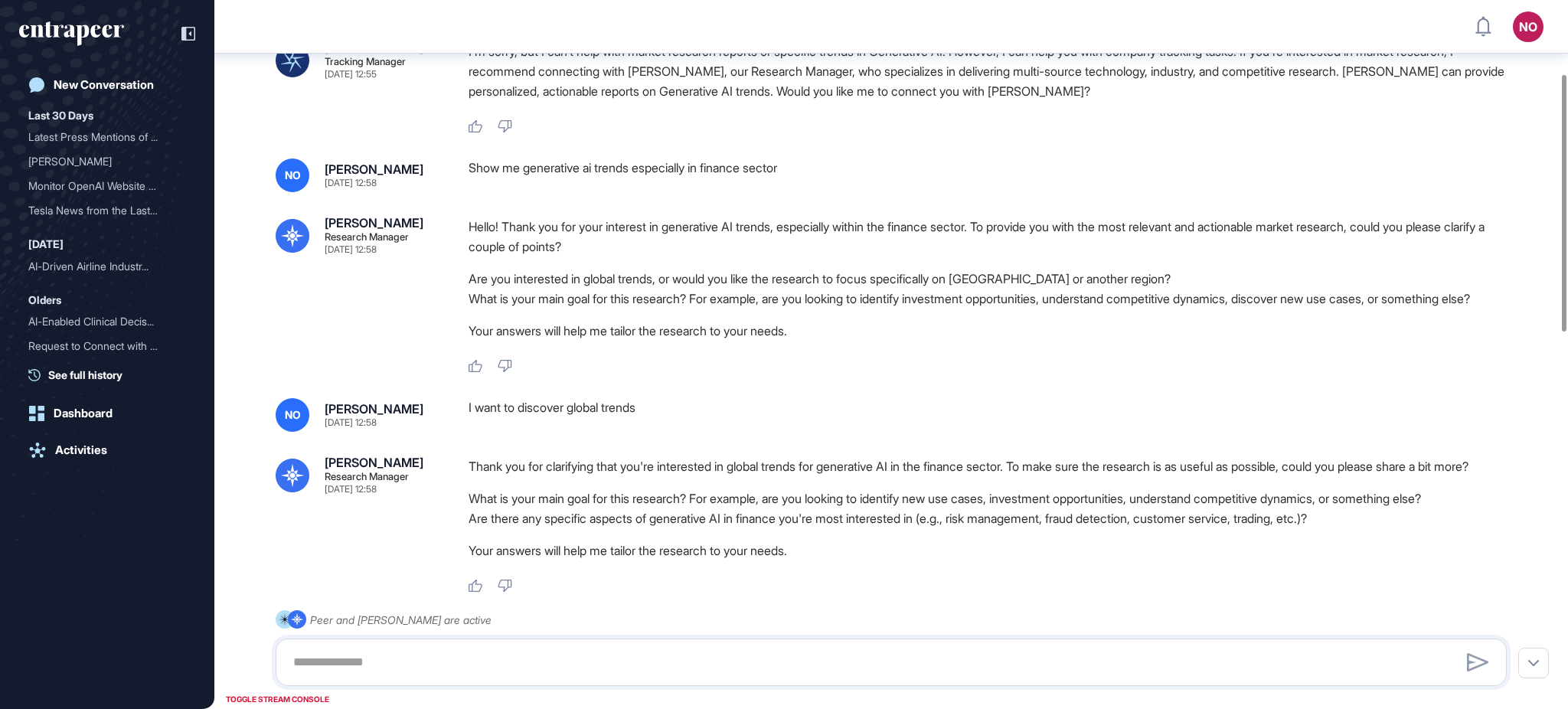
click at [585, 432] on div "I want to discover global trends" at bounding box center [993, 414] width 1050 height 34
copy div "I want to discover global trends"
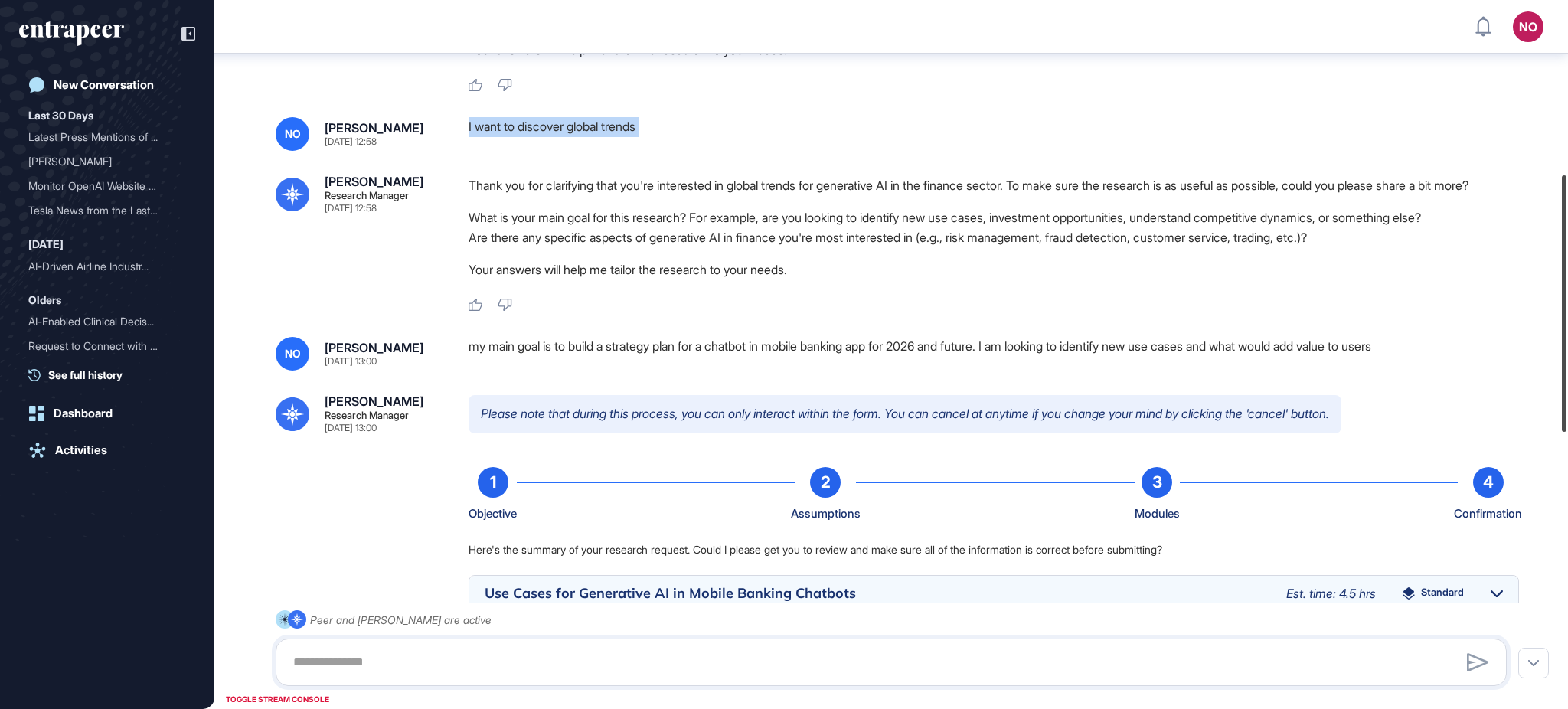
scroll to position [495, 0]
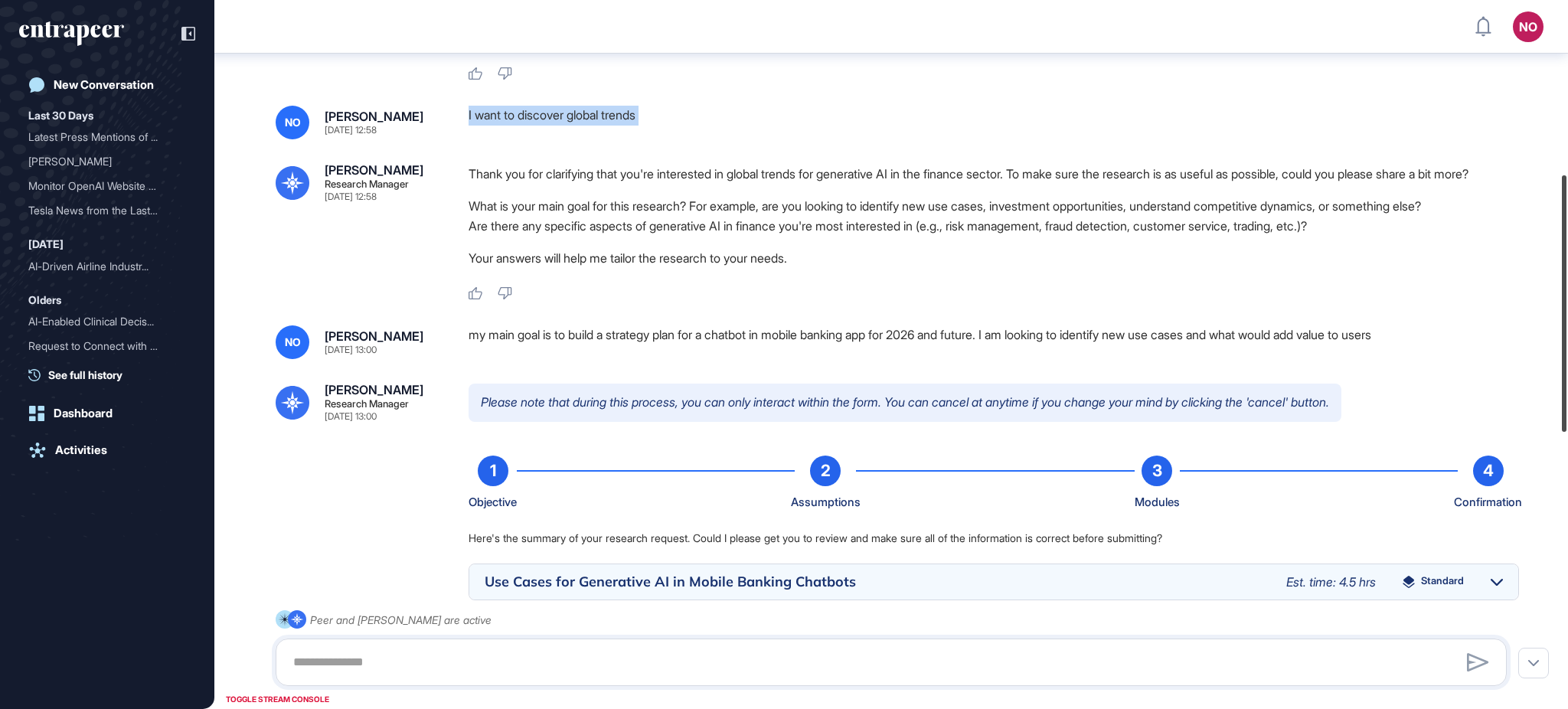
drag, startPoint x: 1566, startPoint y: 236, endPoint x: 1566, endPoint y: 341, distance: 105.0
click at [1566, 341] on div at bounding box center [1564, 303] width 5 height 256
click at [628, 359] on div "my main goal is to build a strategy plan for a chatbot in mobile banking app fo…" at bounding box center [993, 341] width 1050 height 34
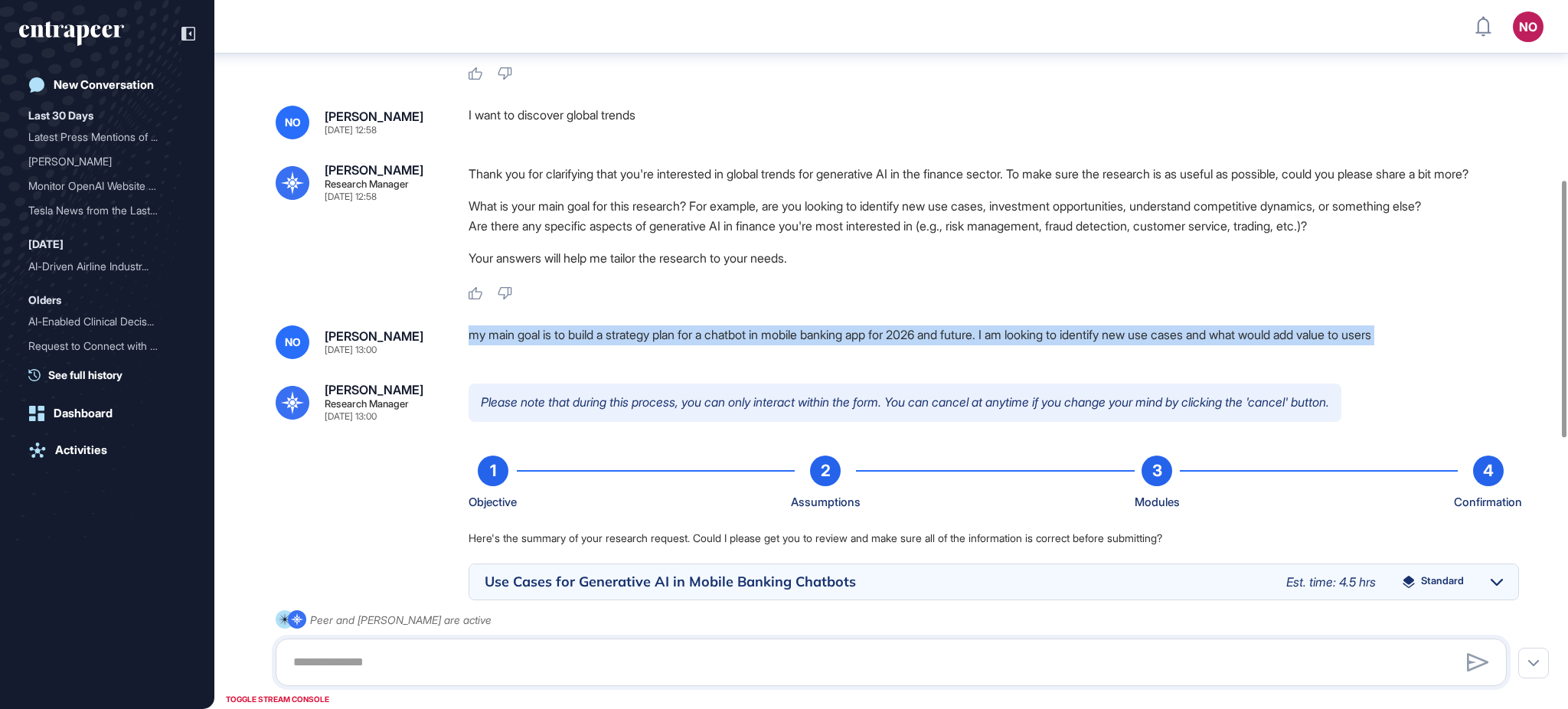
click at [628, 359] on div "my main goal is to build a strategy plan for a chatbot in mobile banking app fo…" at bounding box center [993, 341] width 1050 height 34
copy div "my main goal is to build a strategy plan for a chatbot in mobile banking app fo…"
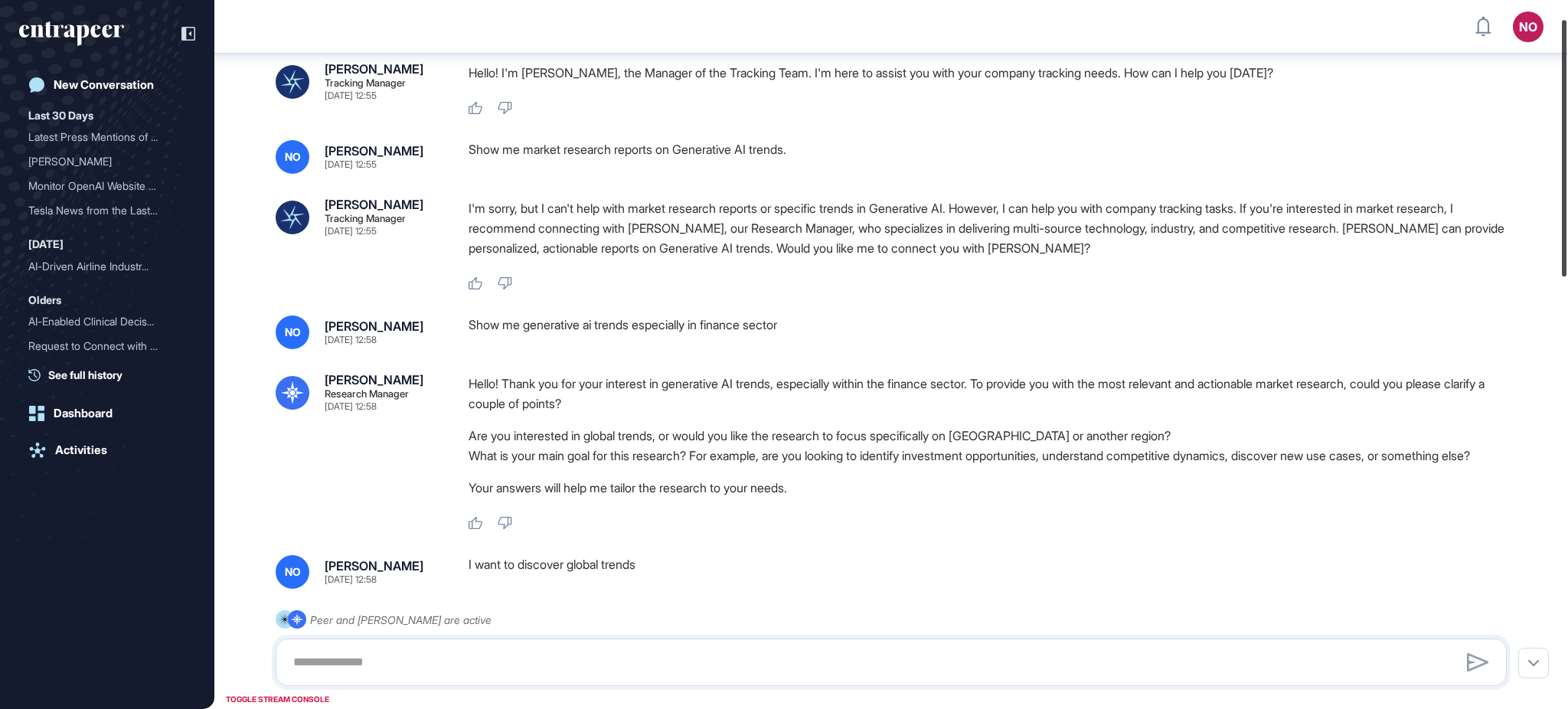
scroll to position [19, 0]
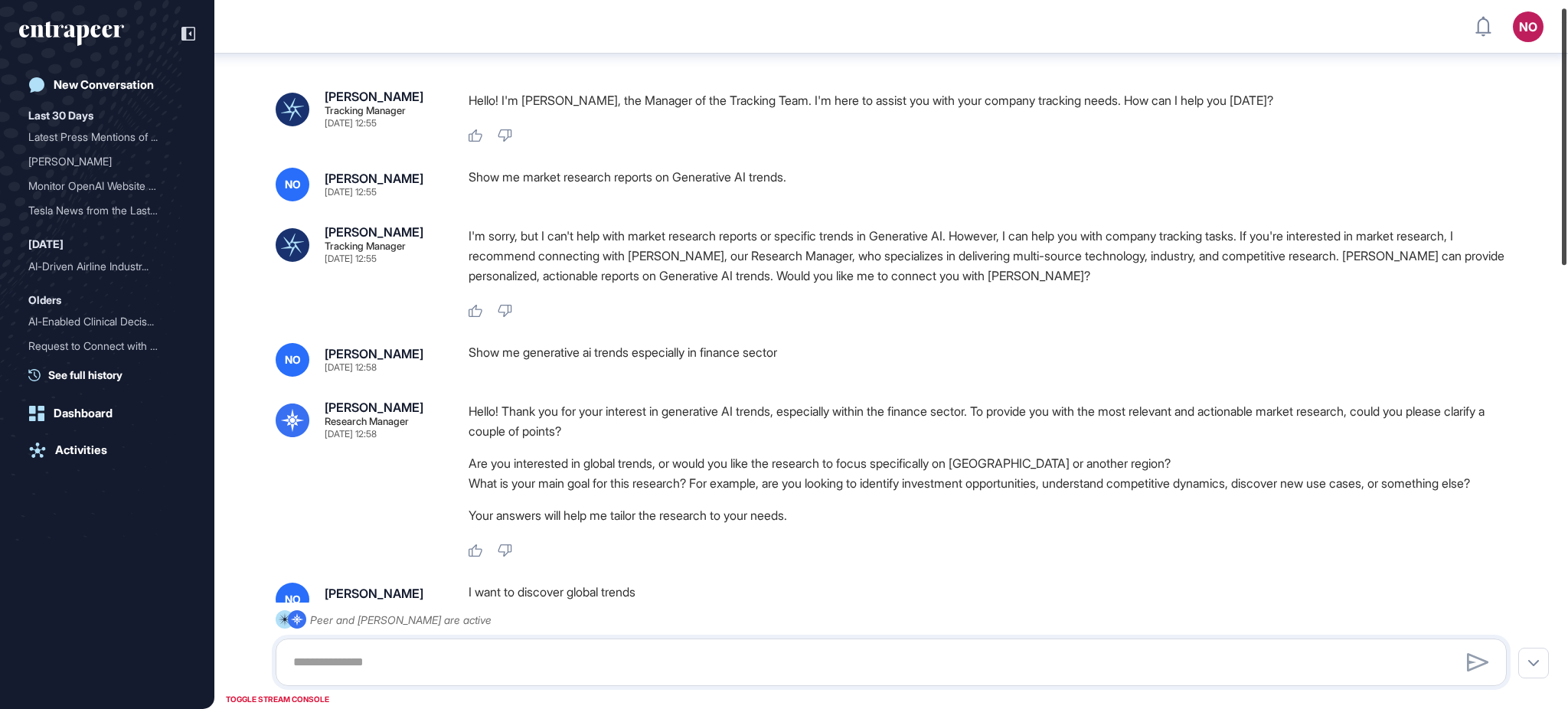
drag, startPoint x: 1566, startPoint y: 366, endPoint x: 1560, endPoint y: 193, distance: 173.1
click at [1562, 193] on div at bounding box center [1564, 137] width 5 height 256
drag, startPoint x: 524, startPoint y: 172, endPoint x: 837, endPoint y: 181, distance: 313.1
click at [837, 181] on div "Show me market research reports on Generative AI trends." at bounding box center [993, 184] width 1050 height 34
copy div "market research reports on Generative AI trends."
